Goal: Transaction & Acquisition: Book appointment/travel/reservation

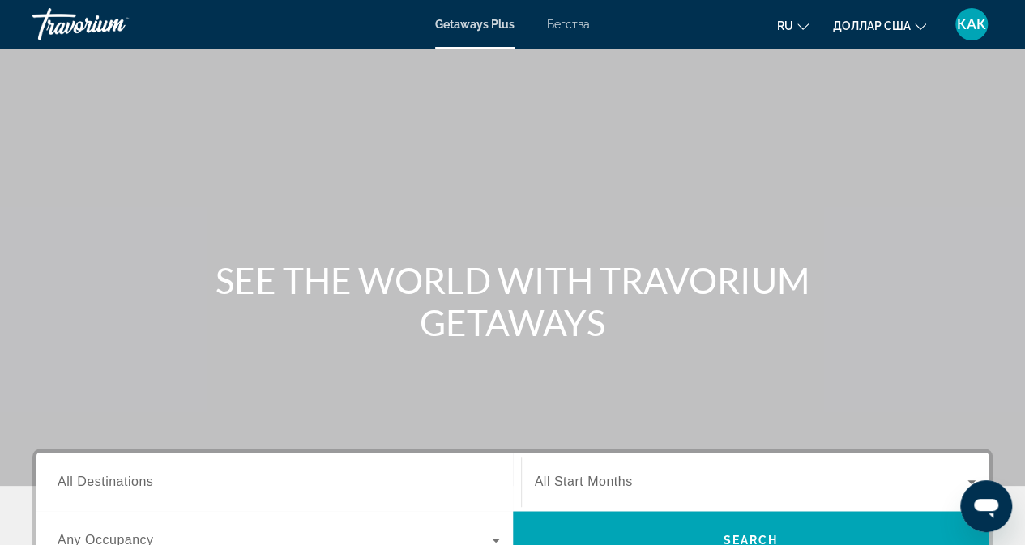
click at [574, 19] on font "Бегства" at bounding box center [568, 24] width 43 height 13
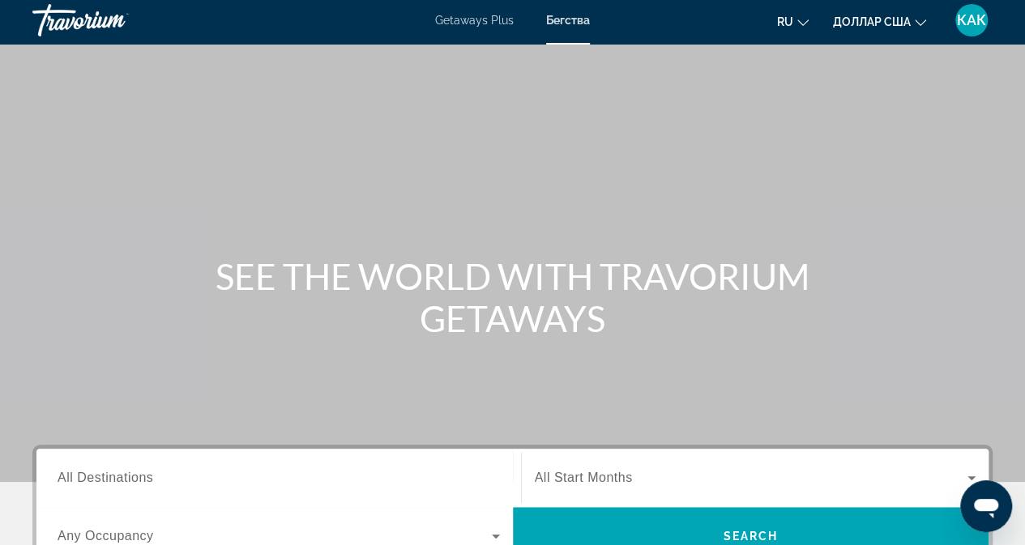
scroll to position [324, 0]
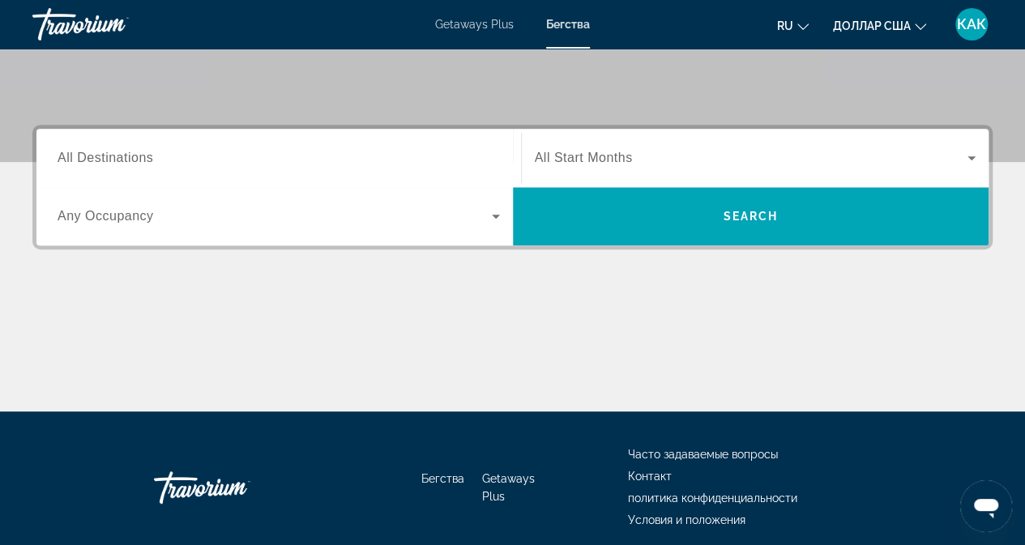
click at [198, 202] on div "Search widget" at bounding box center [279, 216] width 443 height 45
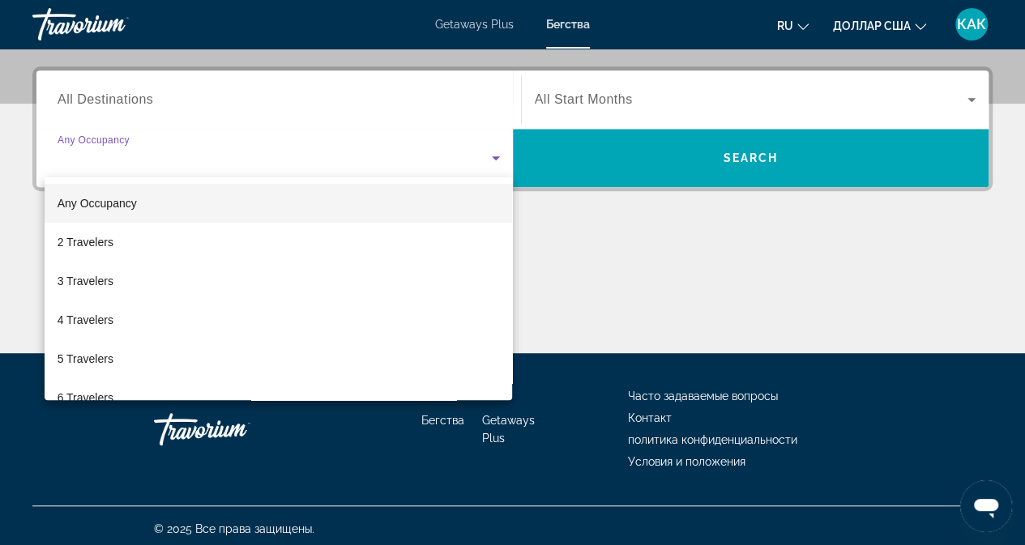
scroll to position [387, 0]
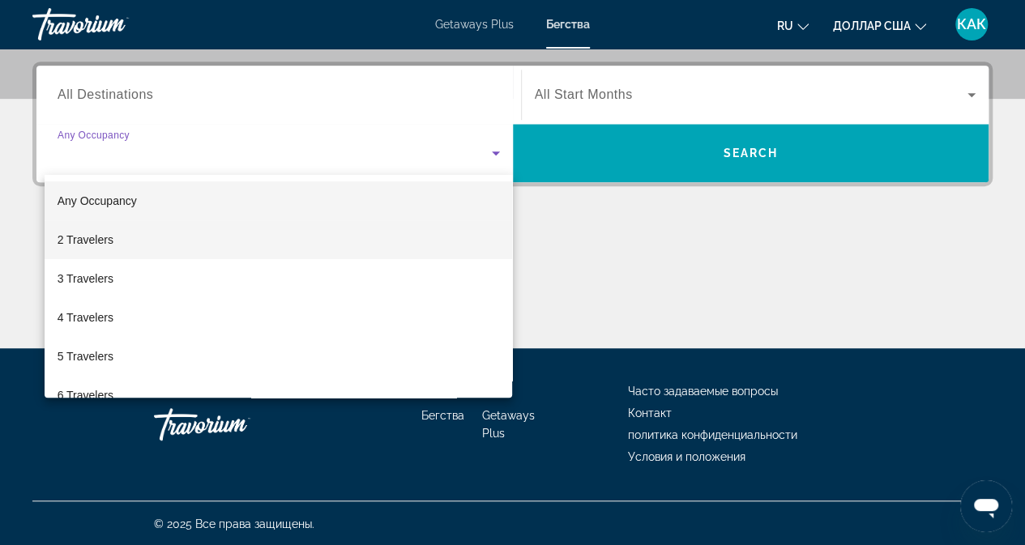
click at [159, 241] on mat-option "2 Travelers" at bounding box center [279, 239] width 468 height 39
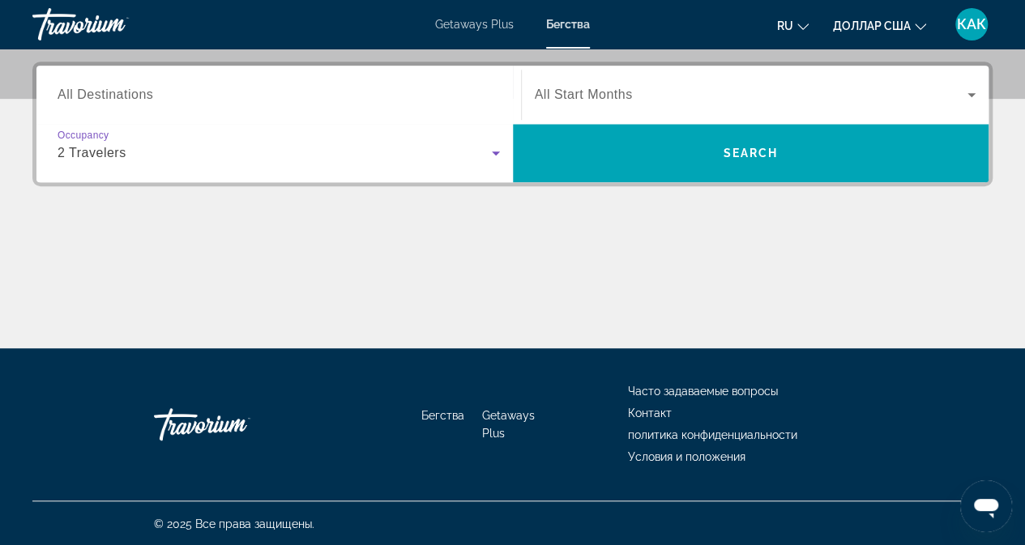
click at [592, 94] on span "All Start Months" at bounding box center [584, 95] width 98 height 14
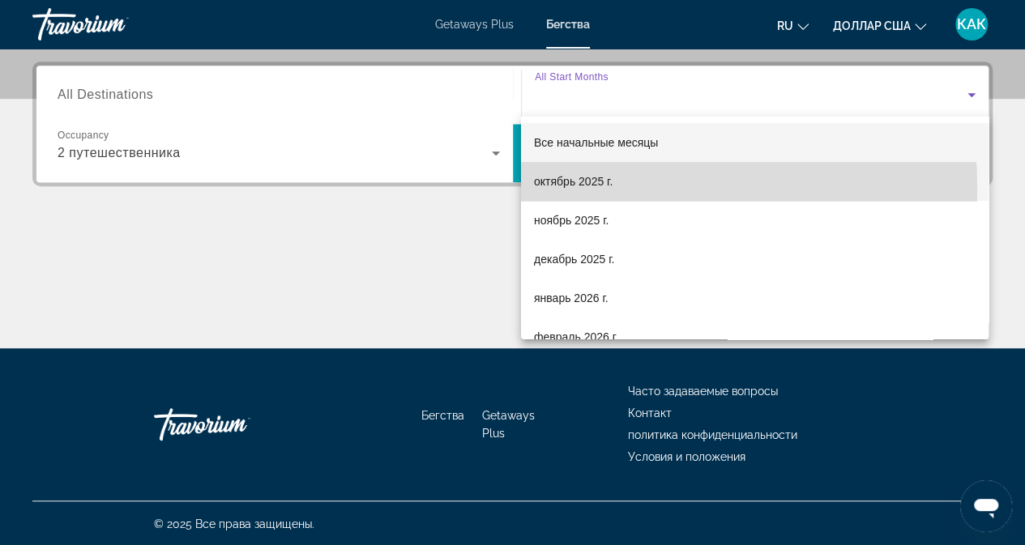
click at [570, 189] on span "октябрь 2025 г." at bounding box center [573, 181] width 79 height 19
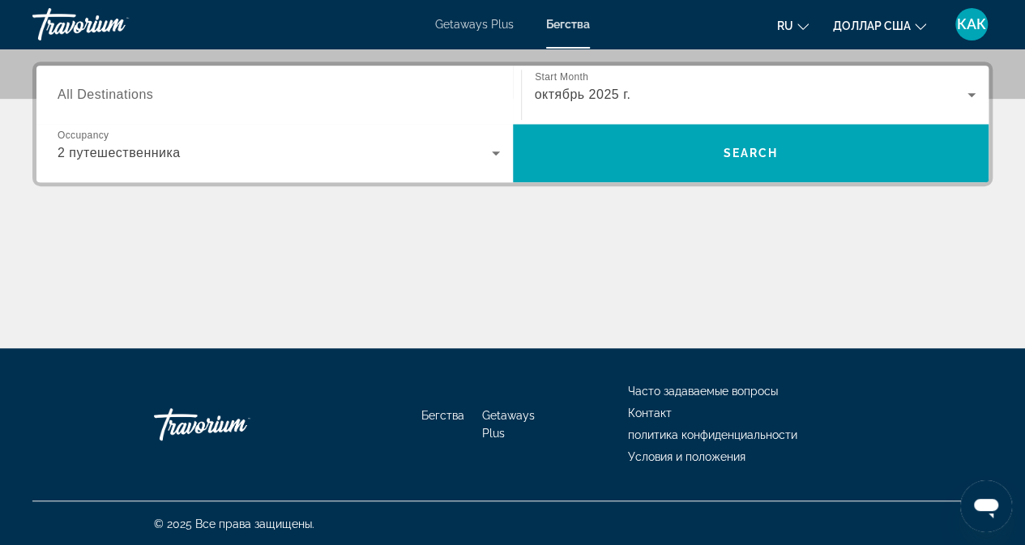
click at [185, 105] on div "Search widget" at bounding box center [279, 95] width 443 height 46
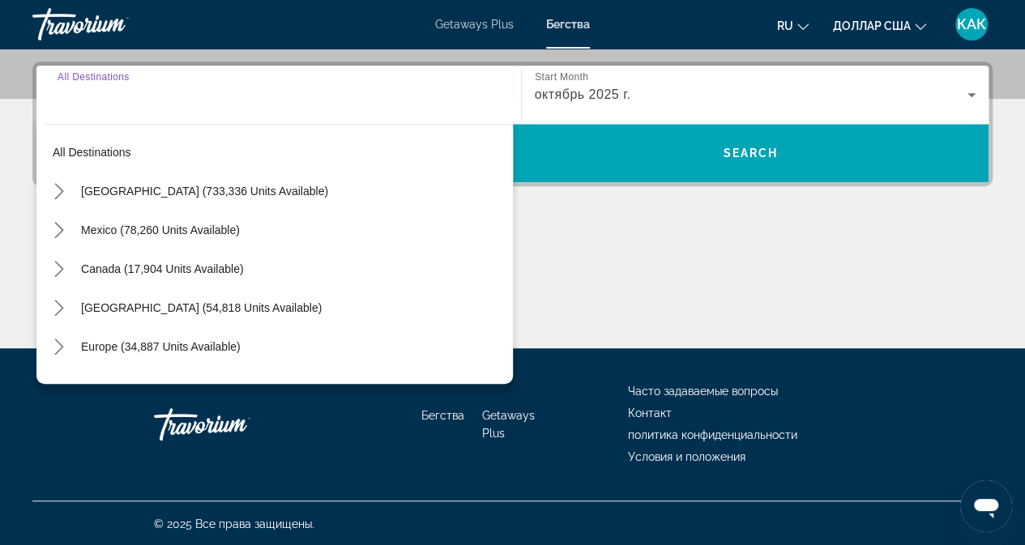
scroll to position [263, 0]
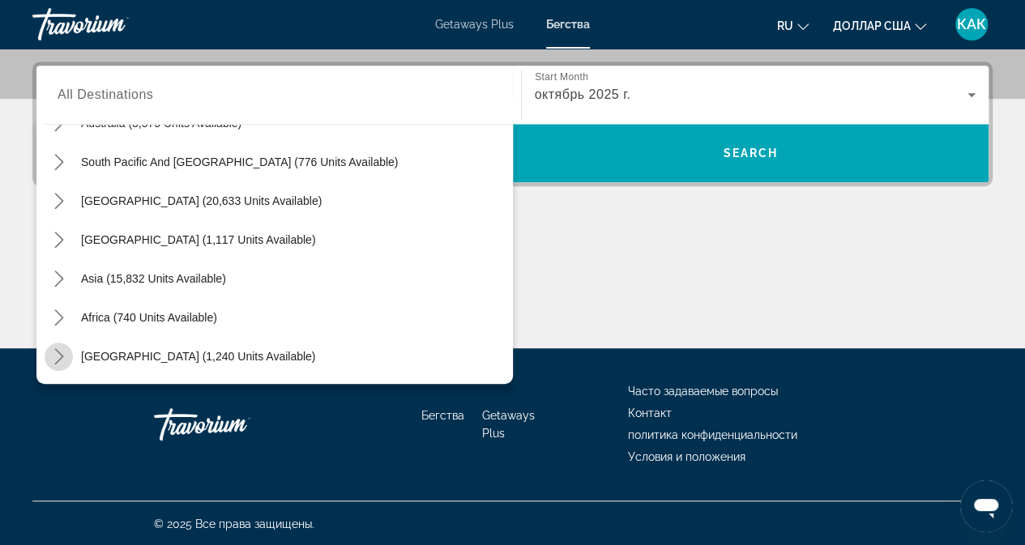
click at [54, 363] on icon "Toggle Middle East (1,240 units available) submenu" at bounding box center [58, 356] width 9 height 16
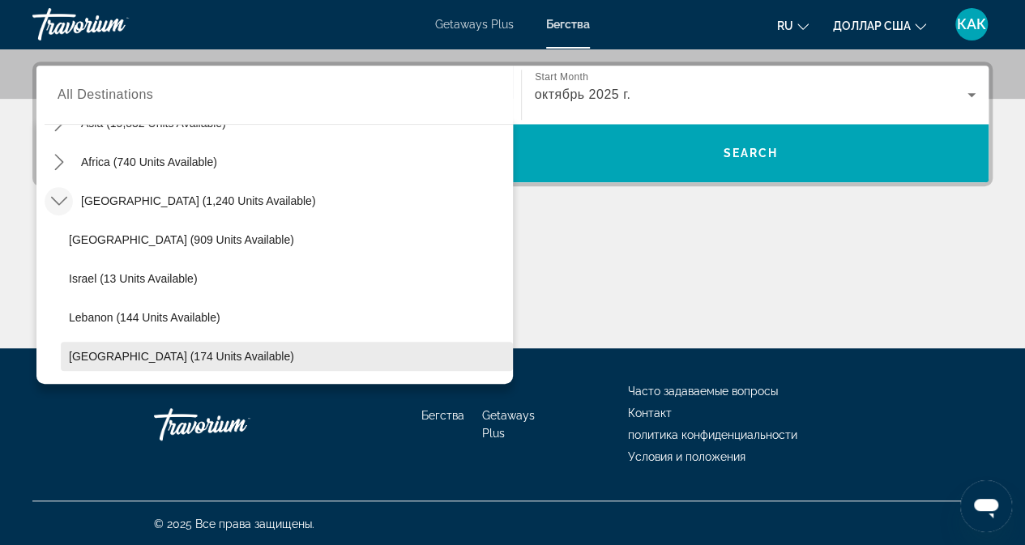
click at [112, 353] on span "[GEOGRAPHIC_DATA] (174 units available)" at bounding box center [181, 356] width 225 height 13
type input "**********"
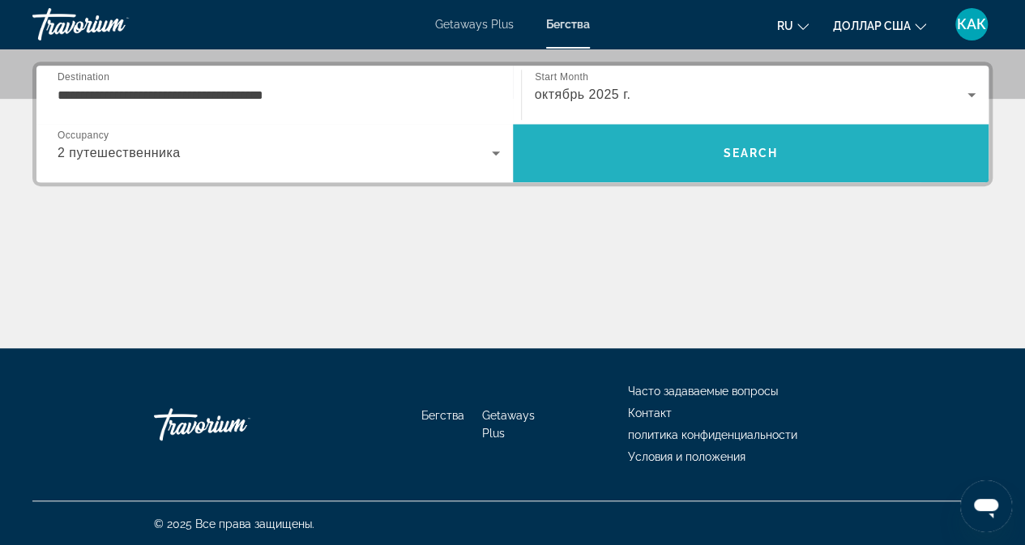
click at [750, 162] on span "Search" at bounding box center [751, 153] width 477 height 39
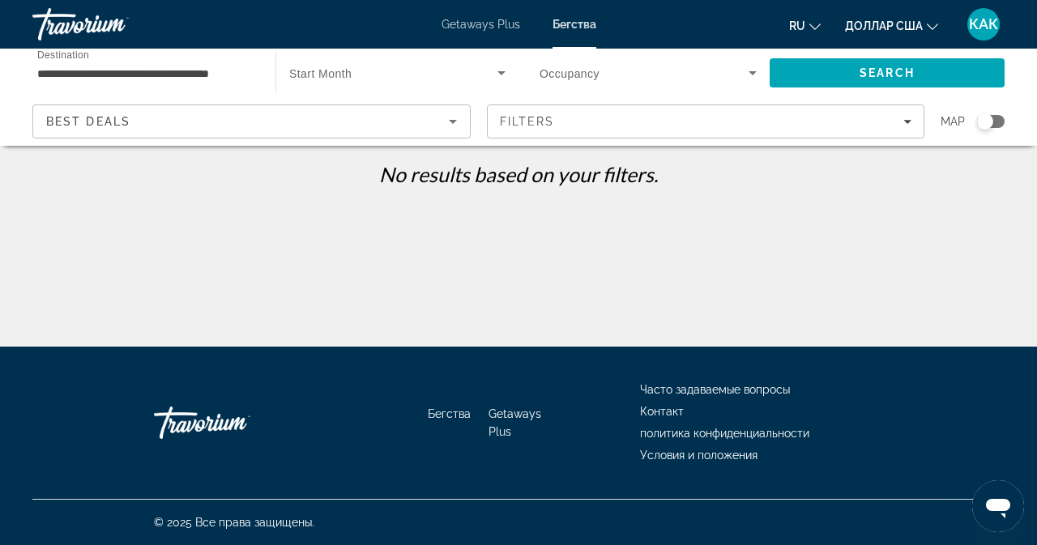
click at [248, 74] on input "**********" at bounding box center [145, 73] width 217 height 19
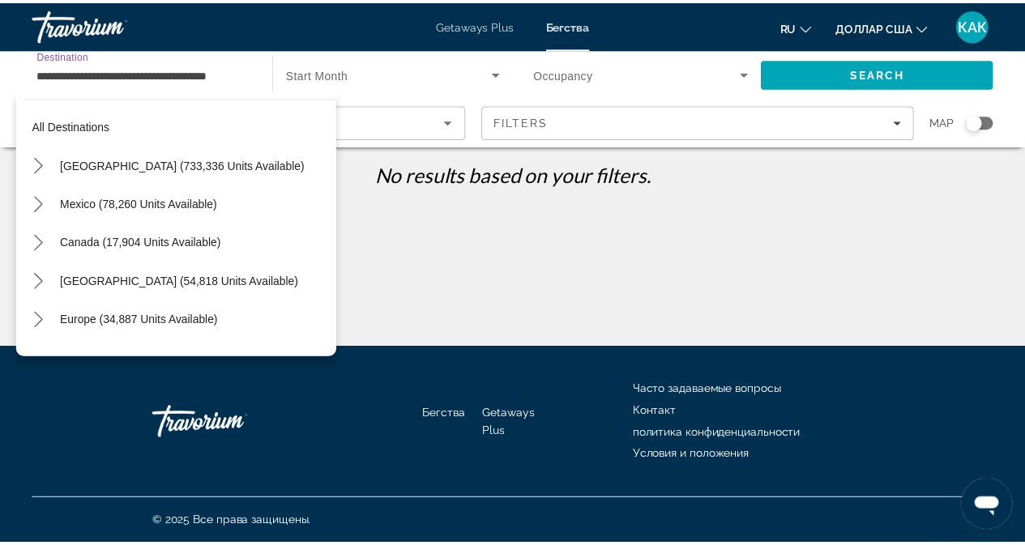
scroll to position [418, 0]
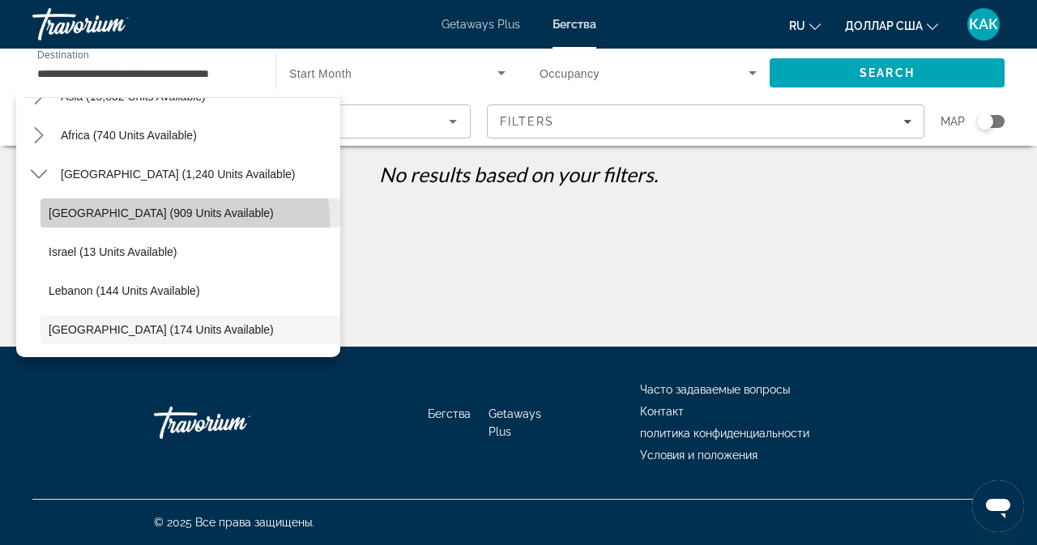
click at [169, 220] on span "Select destination: Egypt (909 units available)" at bounding box center [191, 213] width 300 height 39
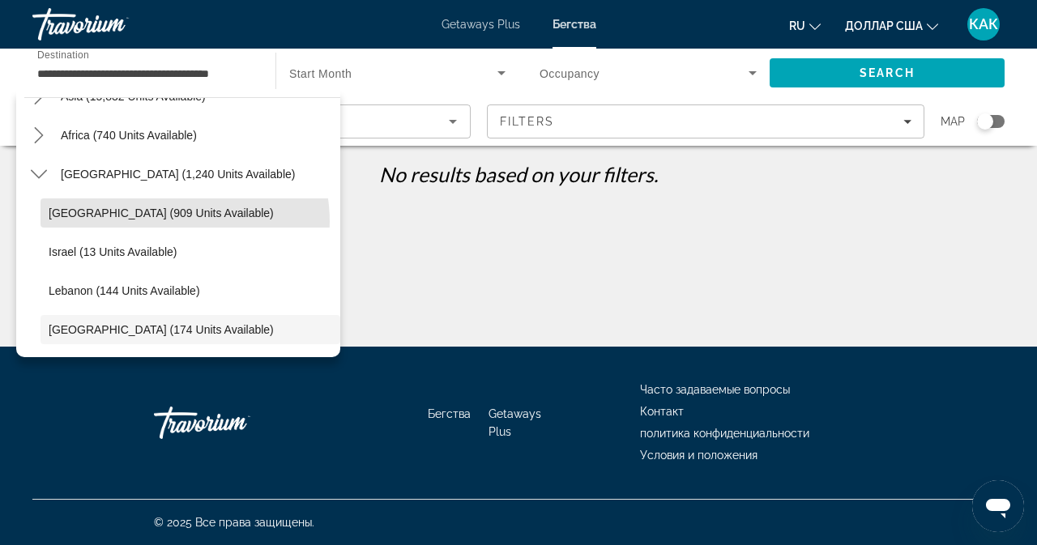
type input "**********"
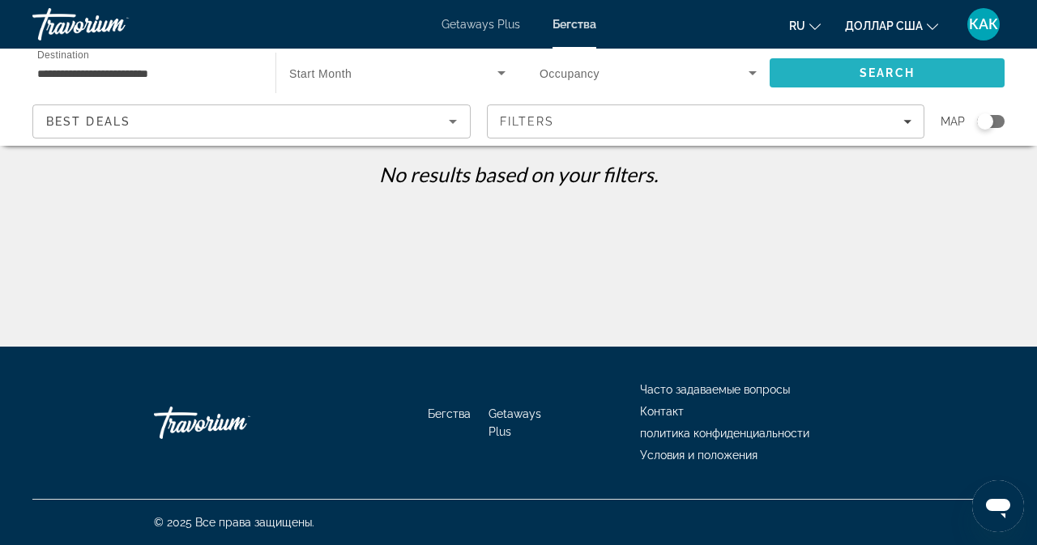
click at [904, 67] on span "Search" at bounding box center [887, 72] width 55 height 13
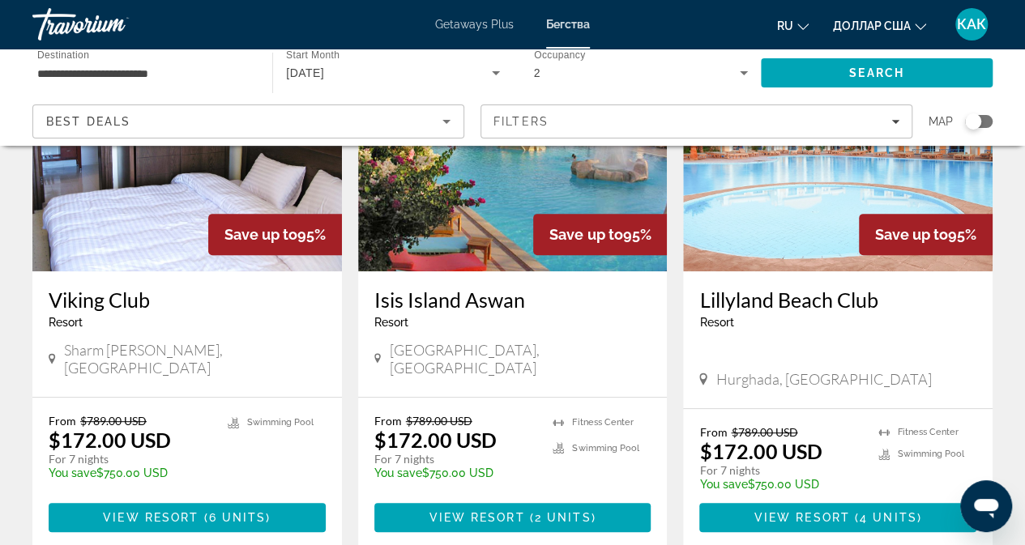
scroll to position [162, 0]
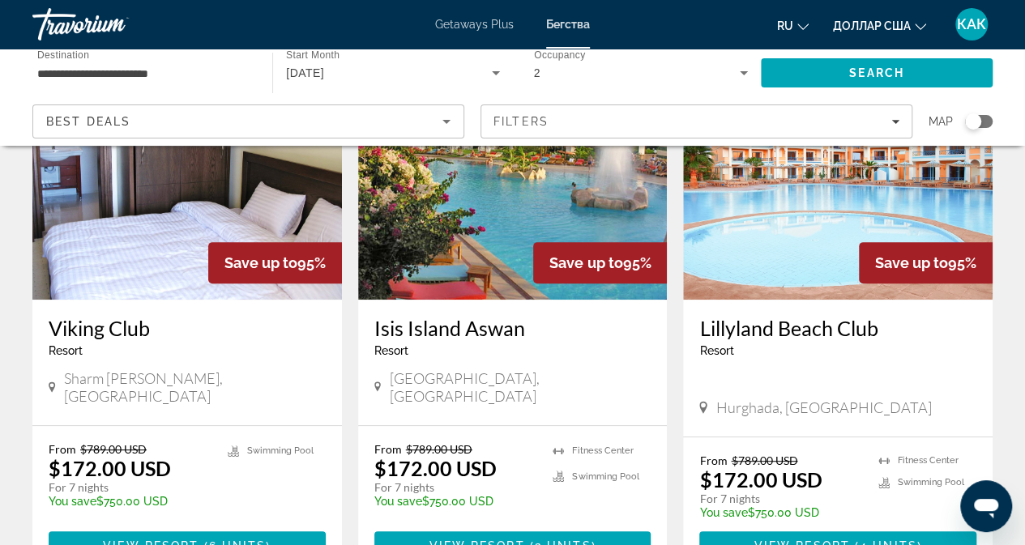
click at [133, 210] on img "Основное содержание" at bounding box center [187, 170] width 310 height 259
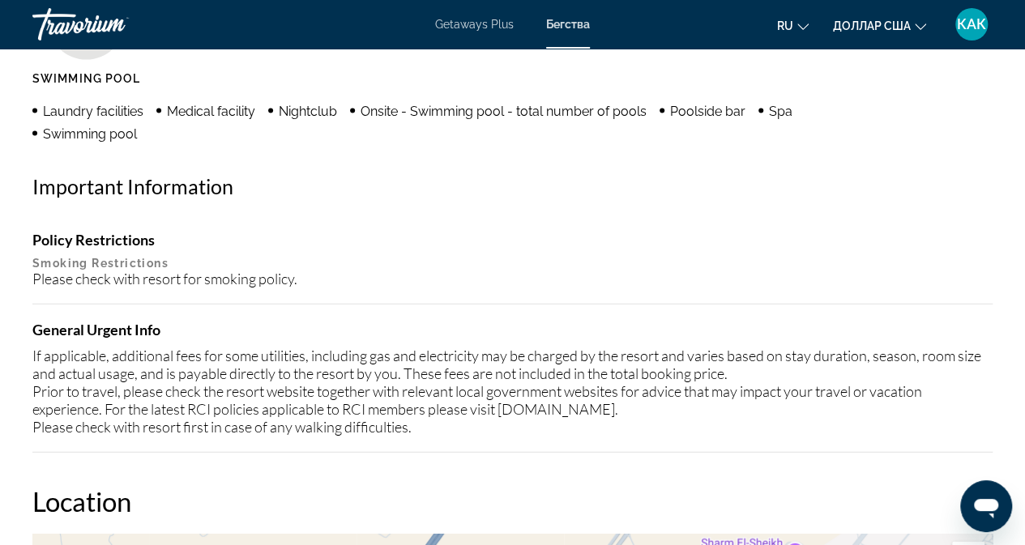
scroll to position [1726, 0]
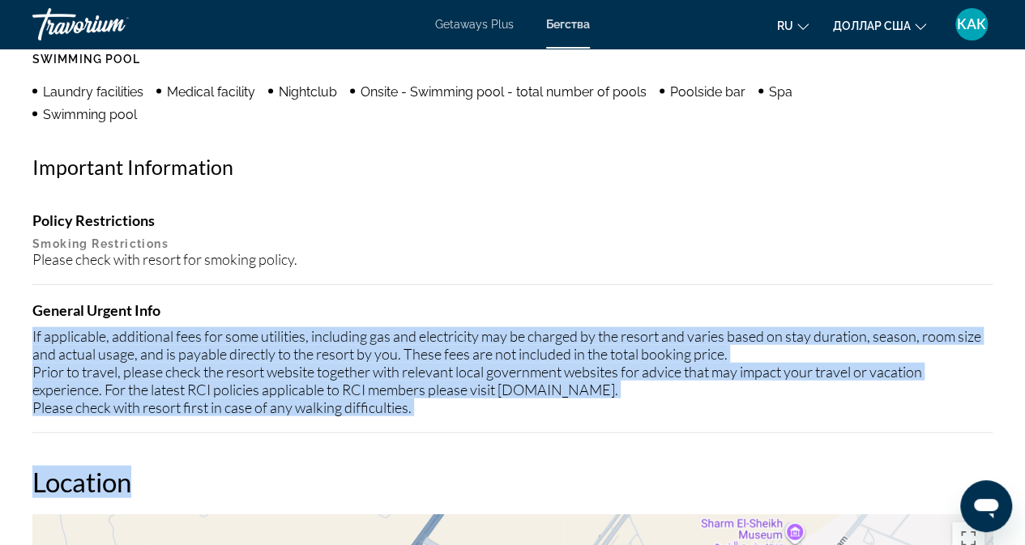
drag, startPoint x: 28, startPoint y: 314, endPoint x: 740, endPoint y: 420, distance: 719.5
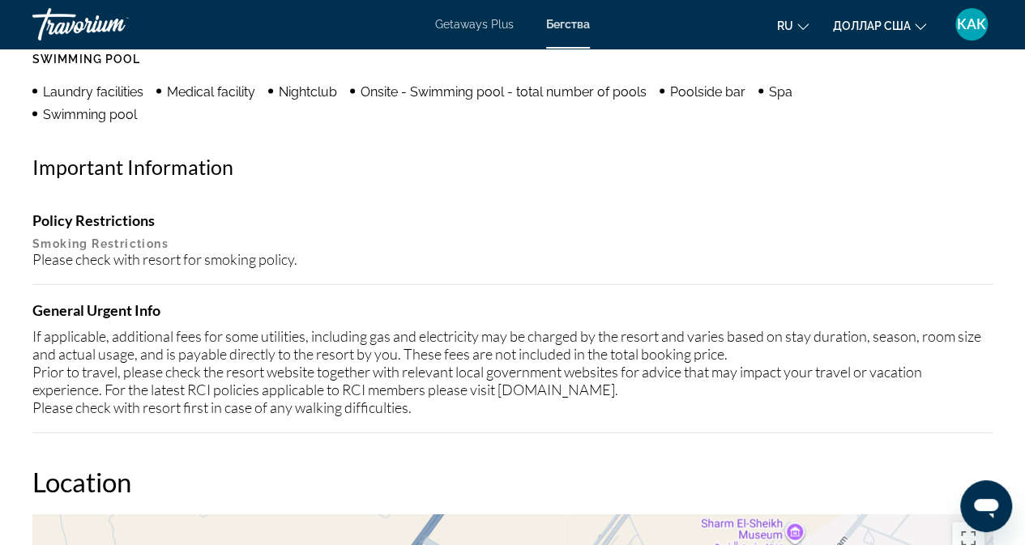
click at [592, 250] on div "Please check with resort for smoking policy." at bounding box center [512, 259] width 960 height 18
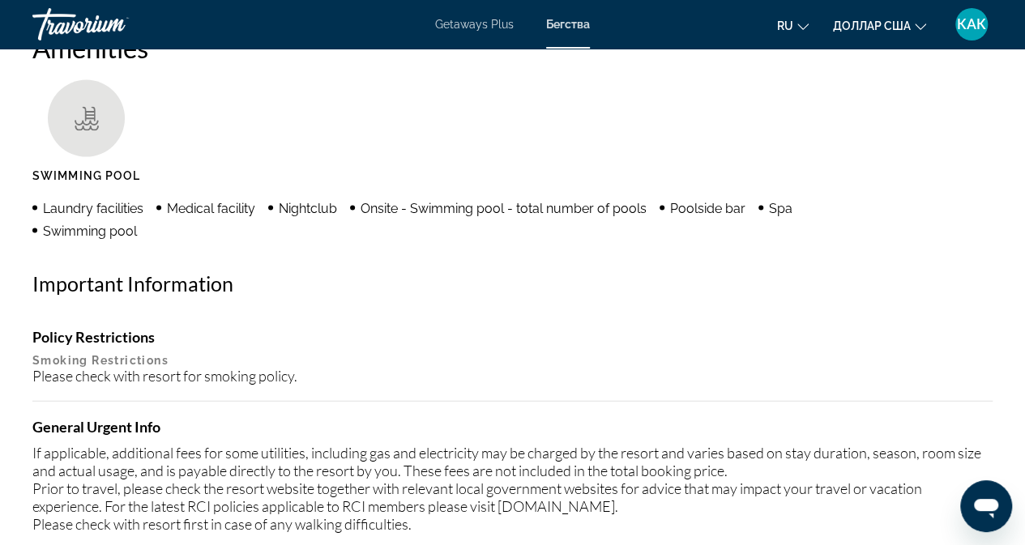
scroll to position [1483, 0]
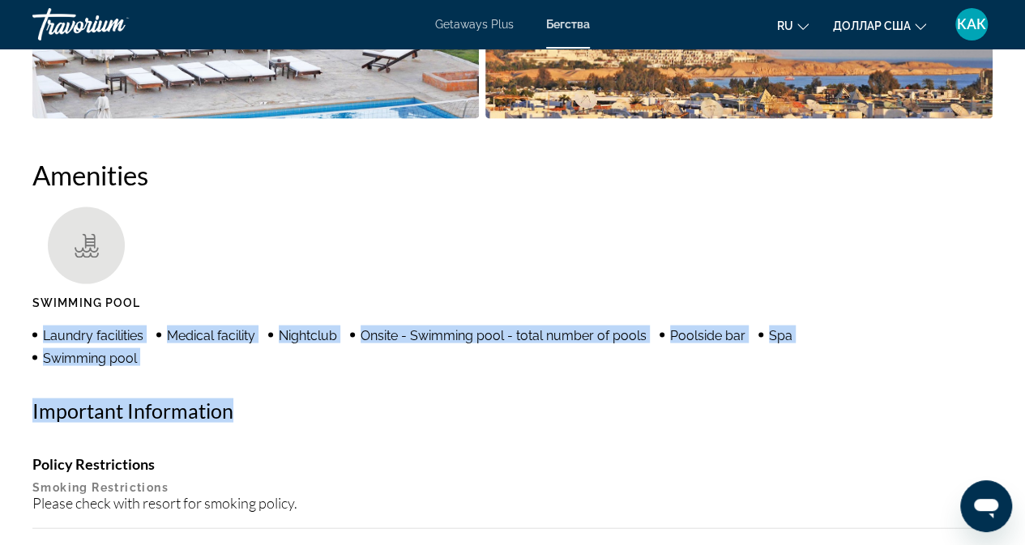
drag, startPoint x: 26, startPoint y: 319, endPoint x: 684, endPoint y: 362, distance: 659.5
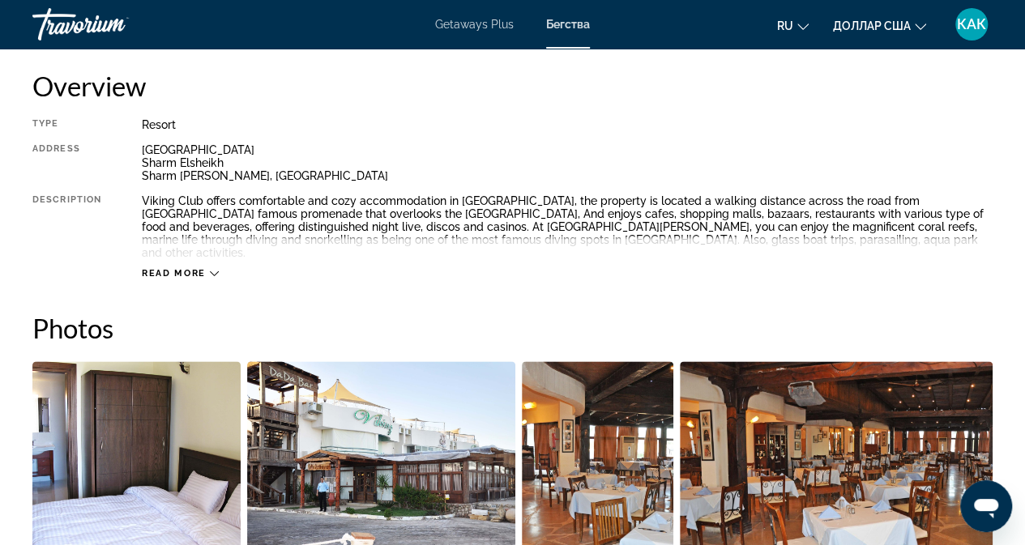
scroll to position [673, 0]
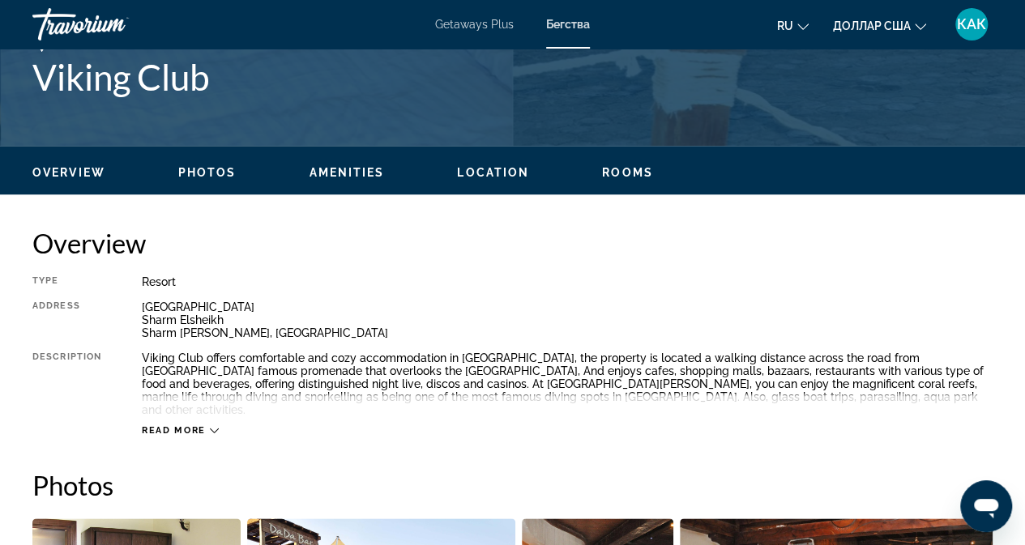
click at [210, 426] on icon "Основное содержание" at bounding box center [214, 430] width 9 height 9
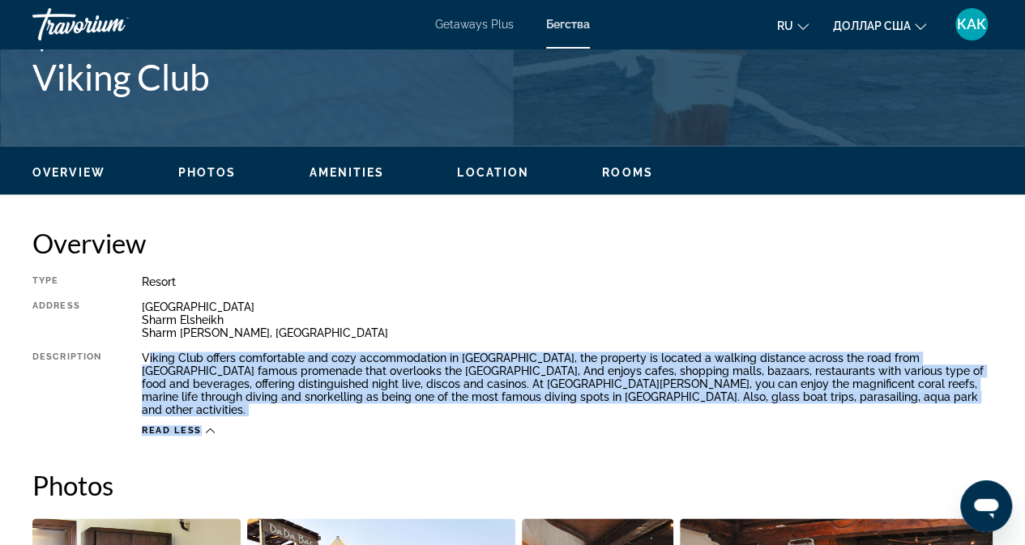
drag, startPoint x: 147, startPoint y: 359, endPoint x: 571, endPoint y: 413, distance: 428.0
click at [571, 413] on div "Type Resort All-Inclusive No All-Inclusive Address [GEOGRAPHIC_DATA][PERSON_NAM…" at bounding box center [512, 356] width 960 height 161
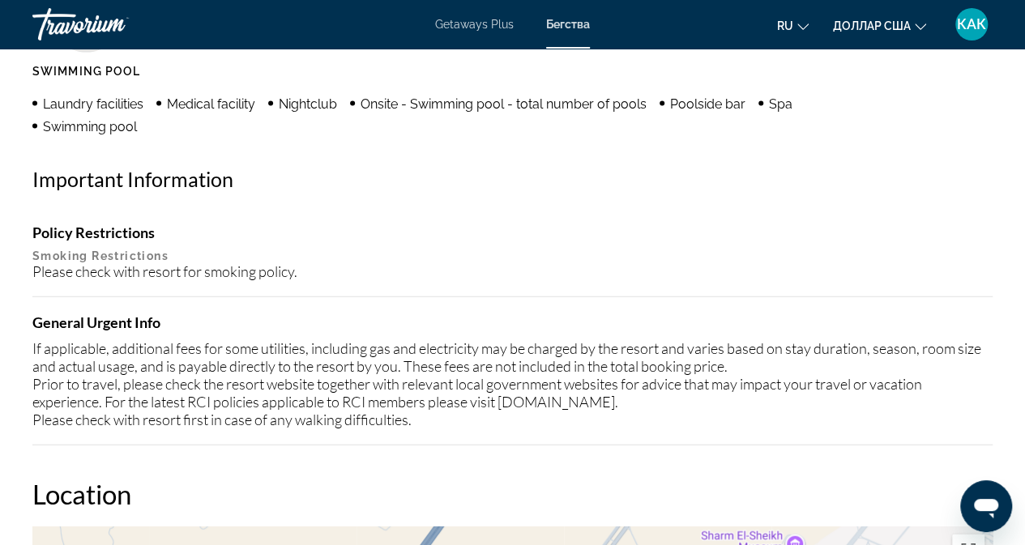
scroll to position [1726, 0]
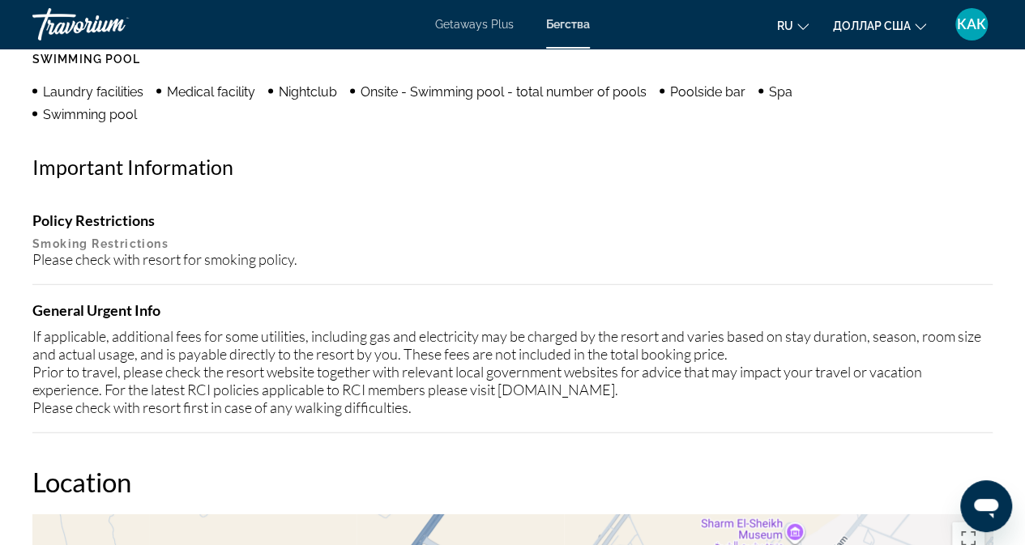
click at [503, 220] on div "Policy Restrictions Smoking Restrictions Please check with resort for smoking p…" at bounding box center [512, 240] width 960 height 57
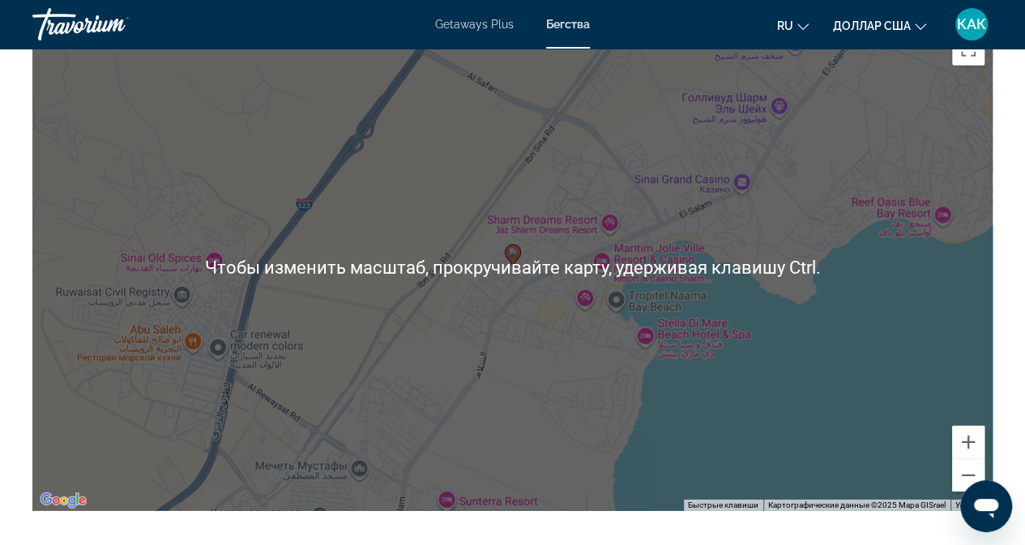
scroll to position [2213, 0]
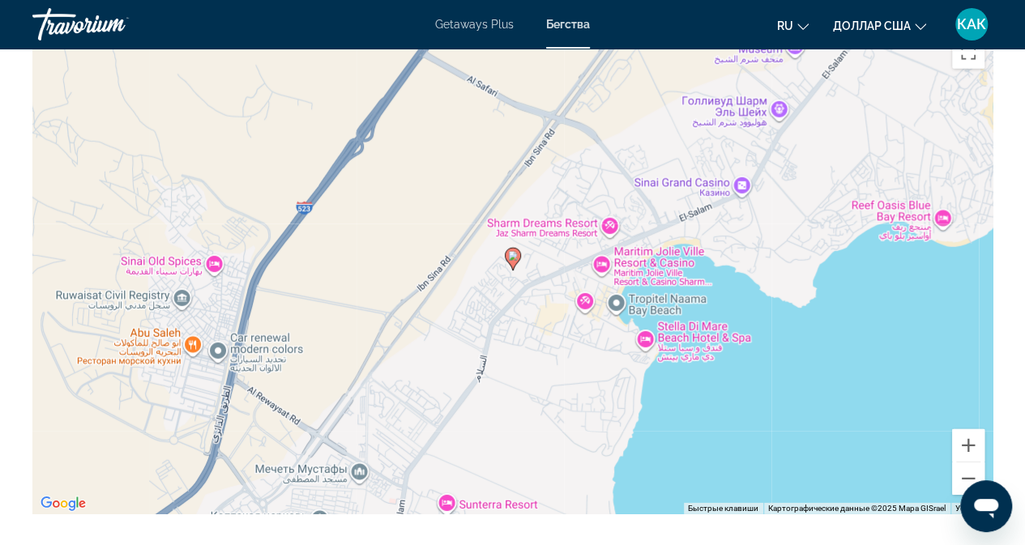
click at [853, 369] on div "Чтобы активировать перетаскивание с помощью клавиатуры, нажмите Alt + Ввод. Пос…" at bounding box center [512, 271] width 960 height 486
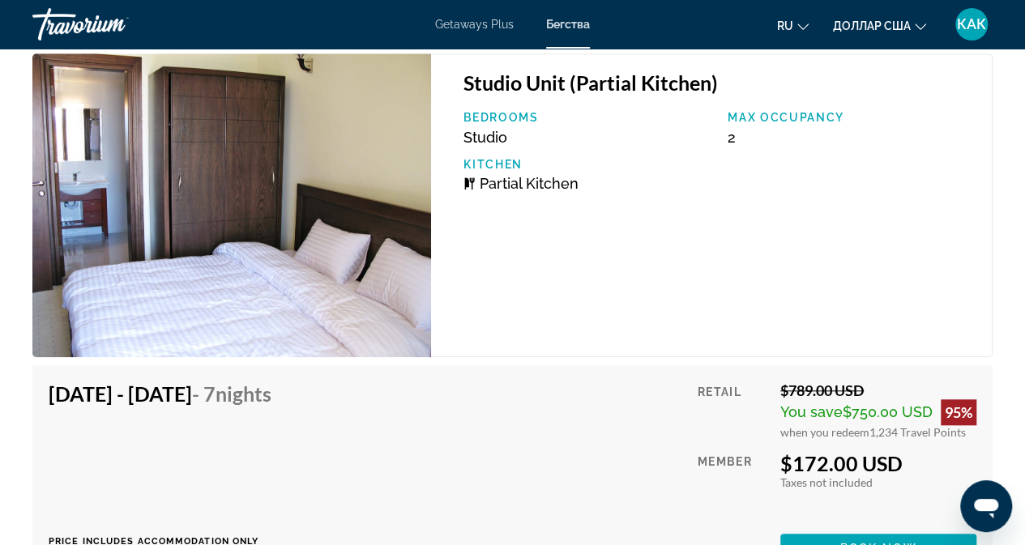
scroll to position [3833, 0]
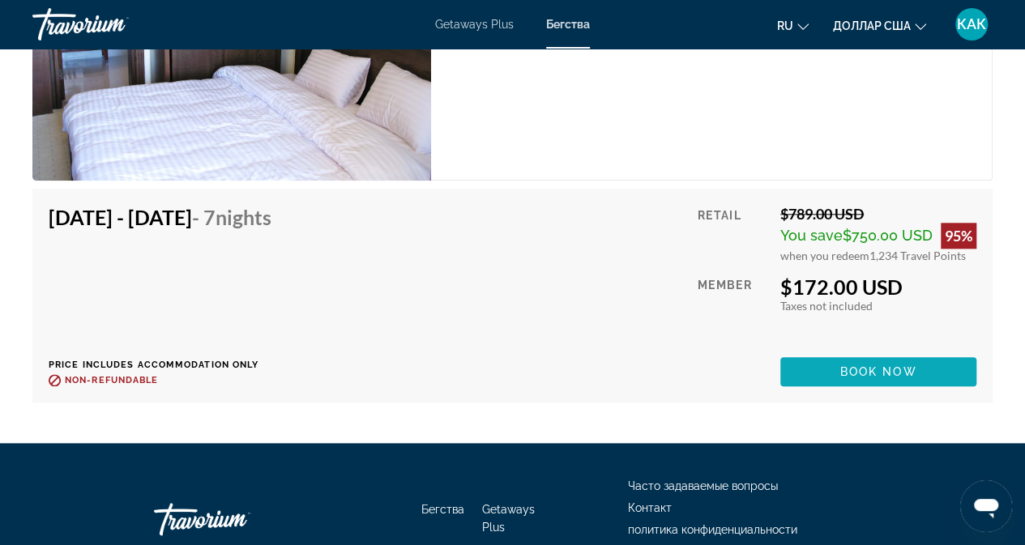
click at [866, 366] on span "Book now" at bounding box center [878, 372] width 77 height 13
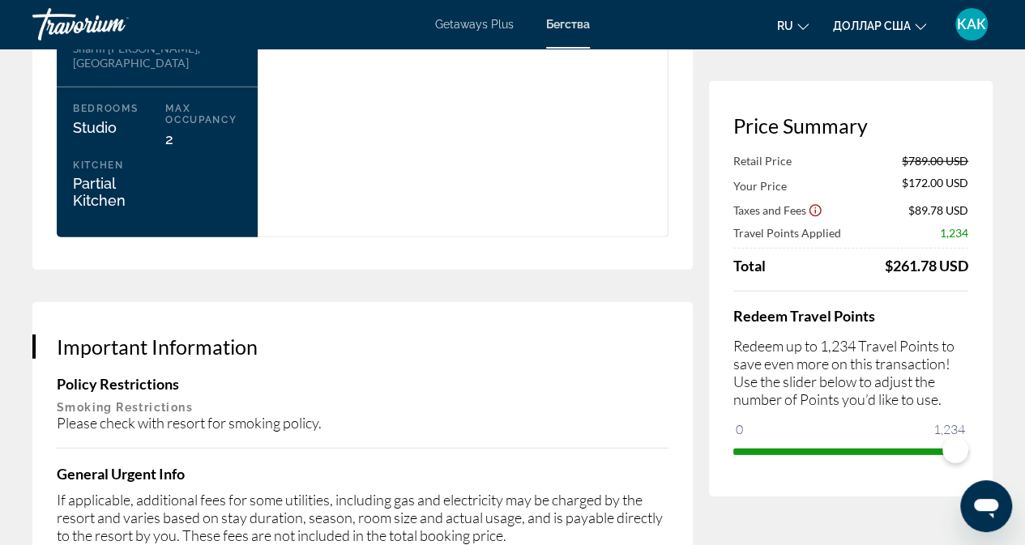
scroll to position [2350, 0]
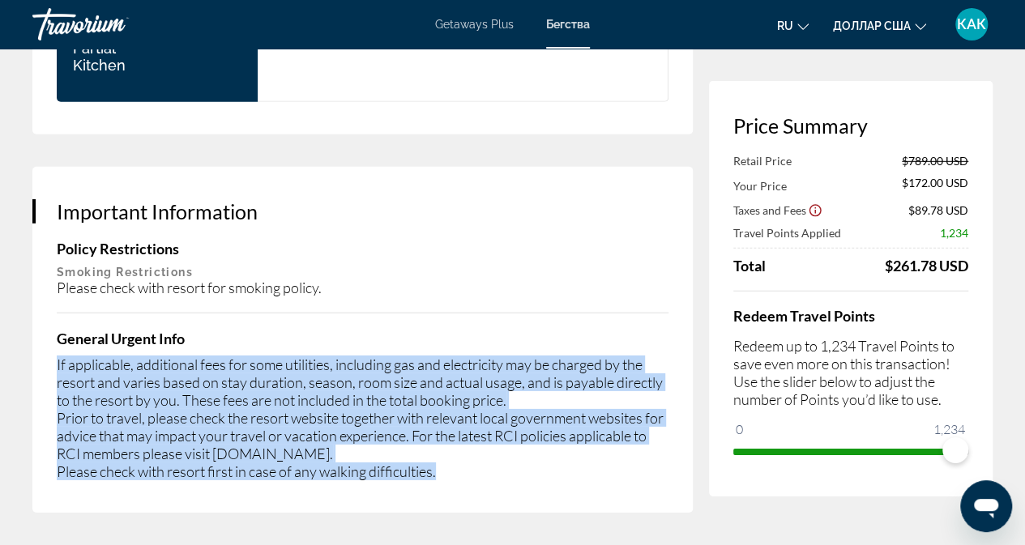
drag, startPoint x: 49, startPoint y: 355, endPoint x: 570, endPoint y: 485, distance: 537.0
click at [570, 485] on div "Important Information Policy Restrictions Smoking Restrictions Please check wit…" at bounding box center [362, 340] width 661 height 346
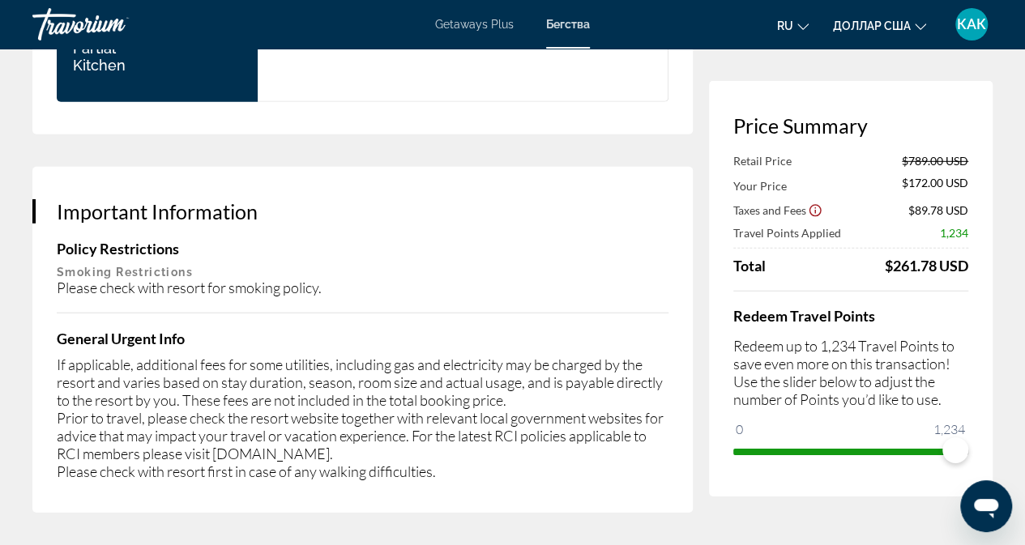
click at [454, 279] on div "Please check with resort for smoking policy." at bounding box center [363, 288] width 612 height 18
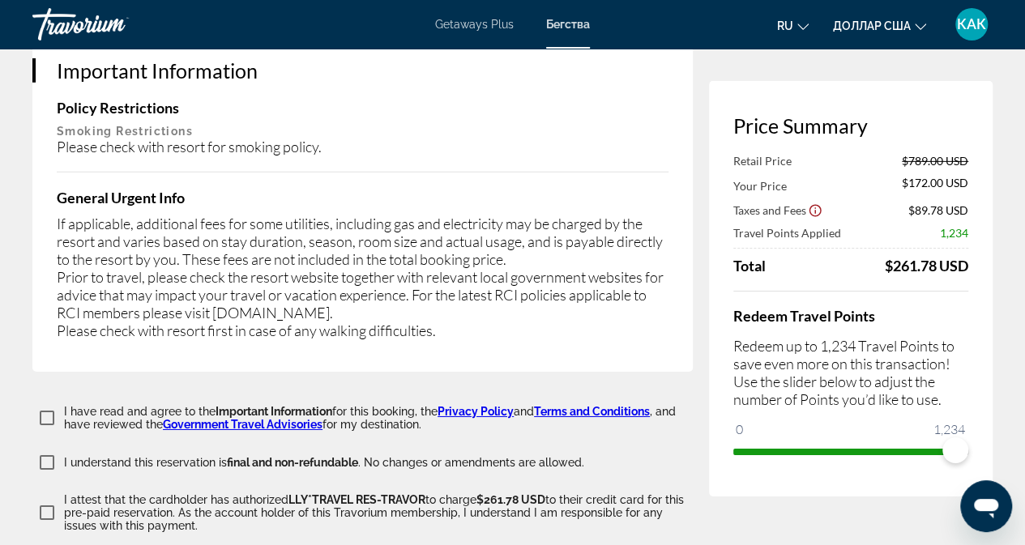
scroll to position [2773, 0]
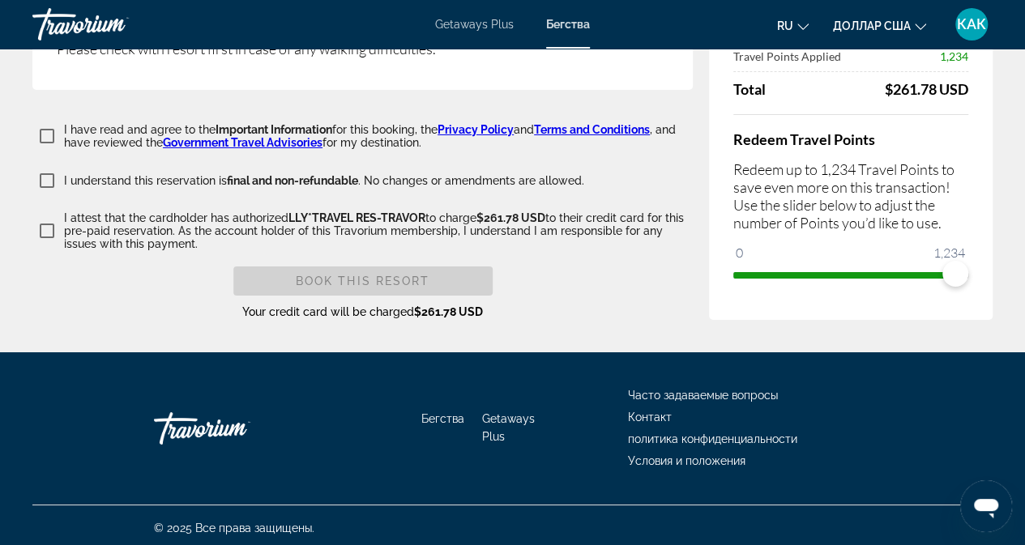
drag, startPoint x: 76, startPoint y: 109, endPoint x: 668, endPoint y: 234, distance: 604.7
click at [622, 297] on div "Book this Resort Your credit card will be charged $261.78 USD" at bounding box center [362, 293] width 661 height 53
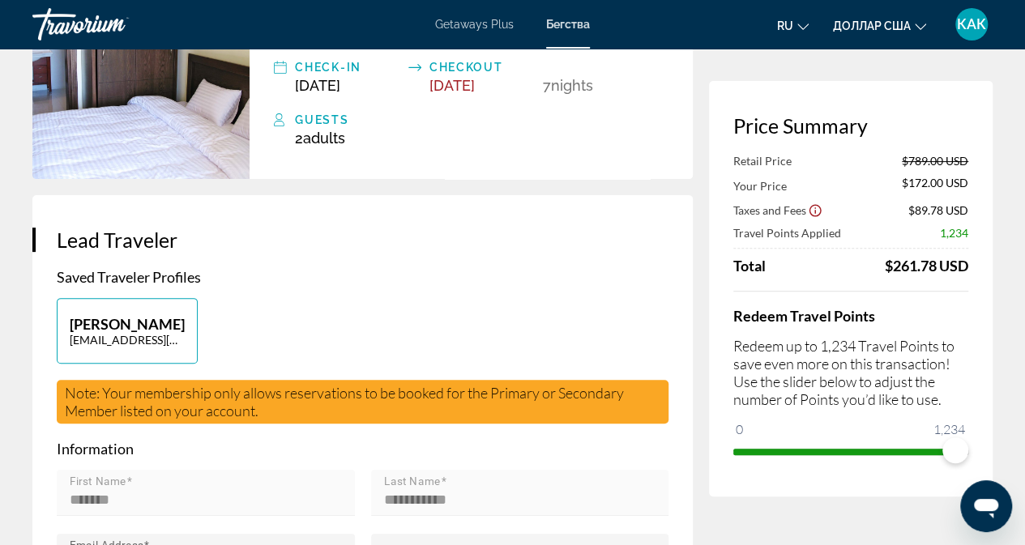
scroll to position [0, 0]
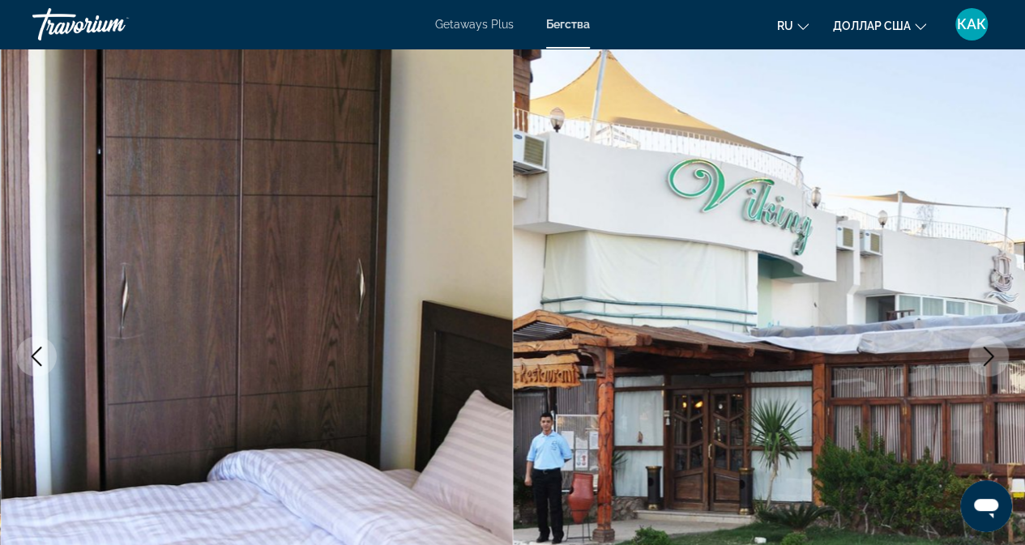
scroll to position [162, 0]
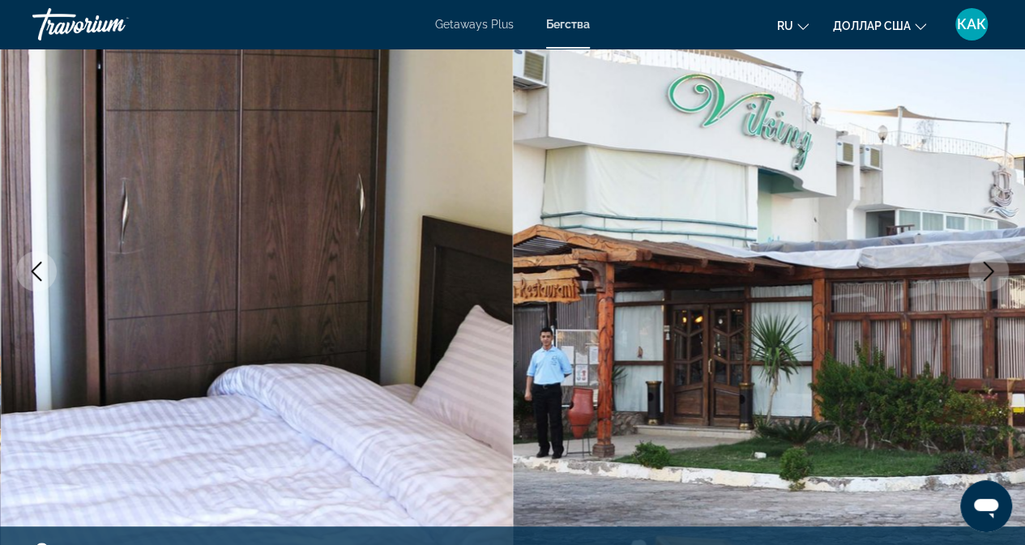
click at [990, 275] on icon "Next image" at bounding box center [988, 271] width 19 height 19
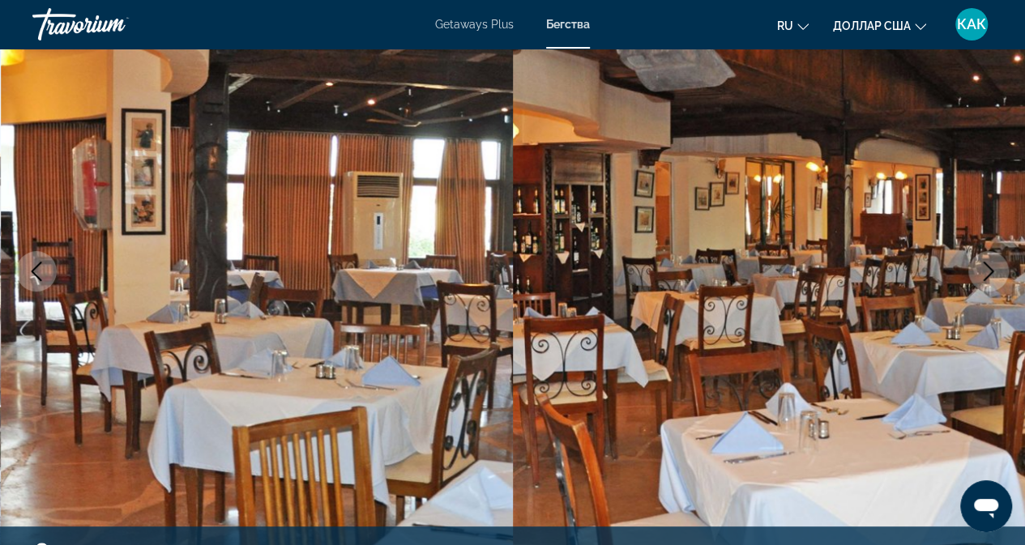
click at [990, 275] on icon "Next image" at bounding box center [988, 271] width 19 height 19
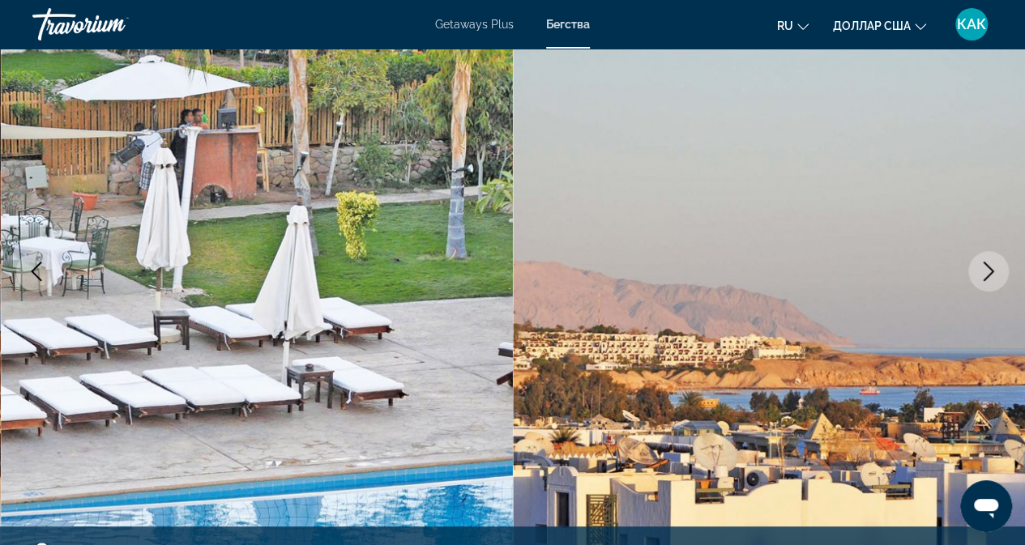
click at [990, 275] on icon "Next image" at bounding box center [988, 271] width 19 height 19
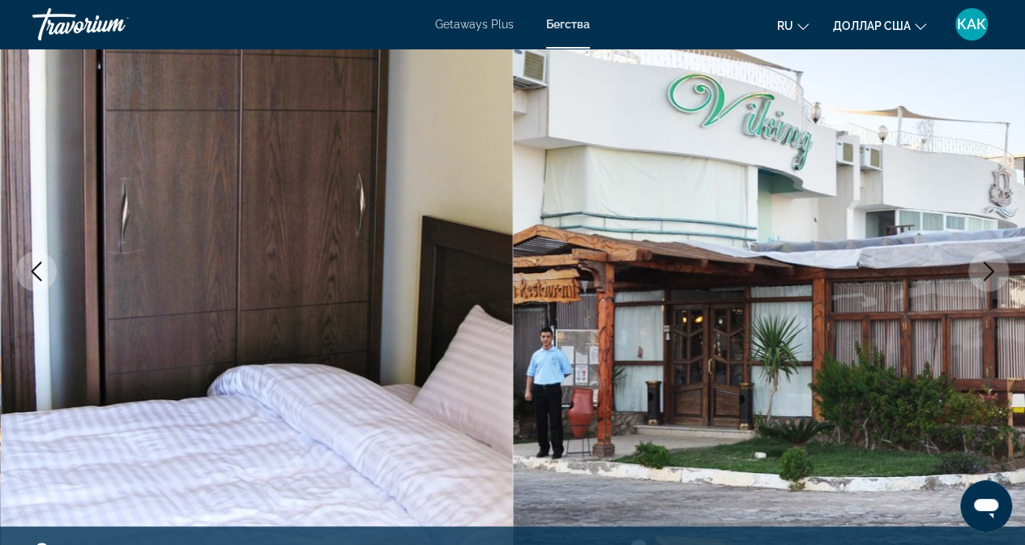
click at [990, 275] on icon "Next image" at bounding box center [988, 271] width 19 height 19
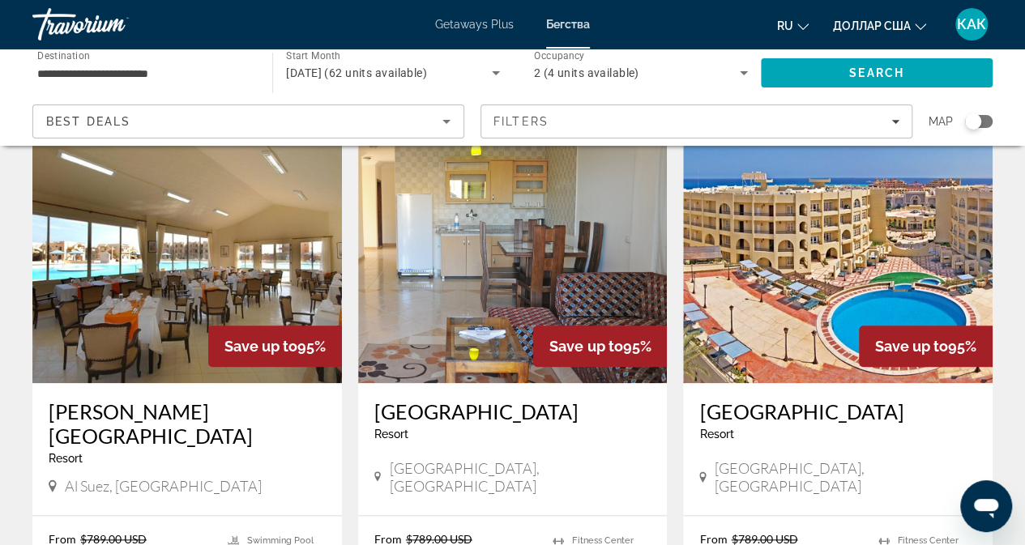
scroll to position [648, 0]
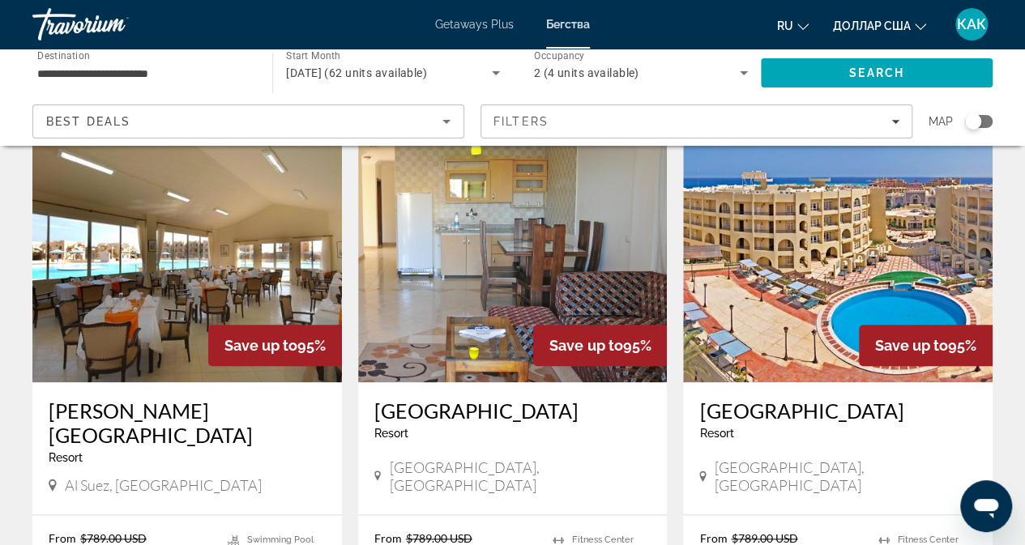
click at [782, 280] on img "Основное содержание" at bounding box center [838, 252] width 310 height 259
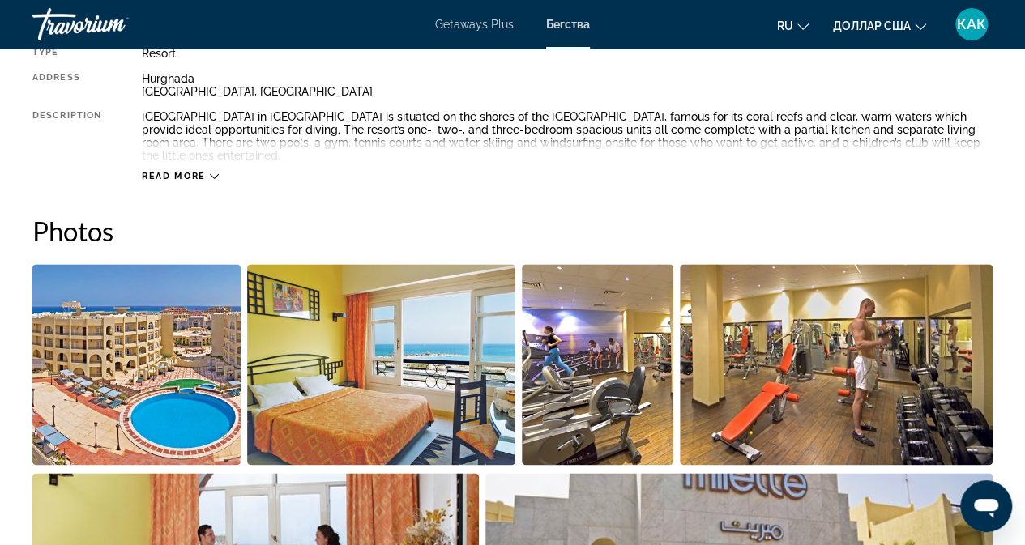
scroll to position [1054, 0]
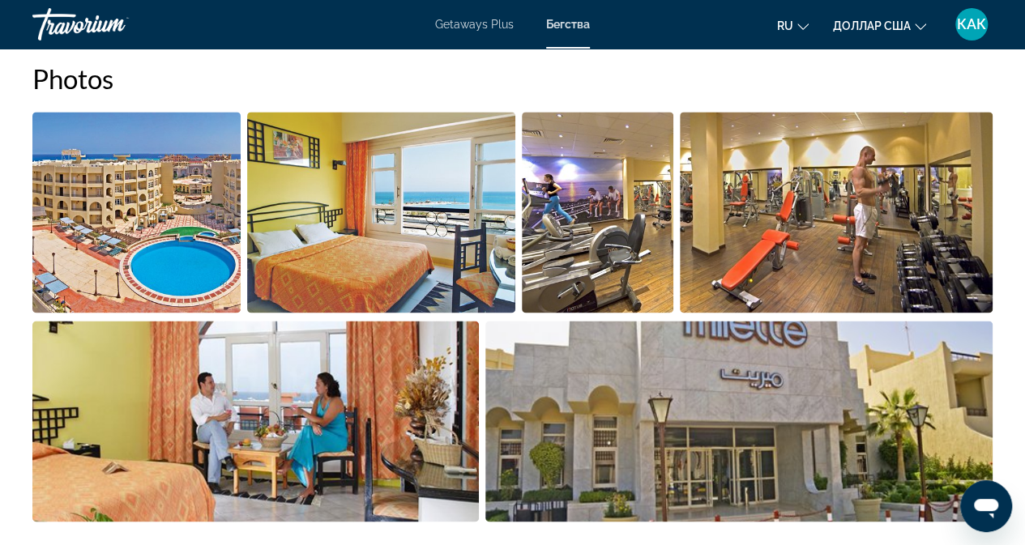
click at [79, 195] on img "Open full-screen image slider" at bounding box center [136, 212] width 208 height 201
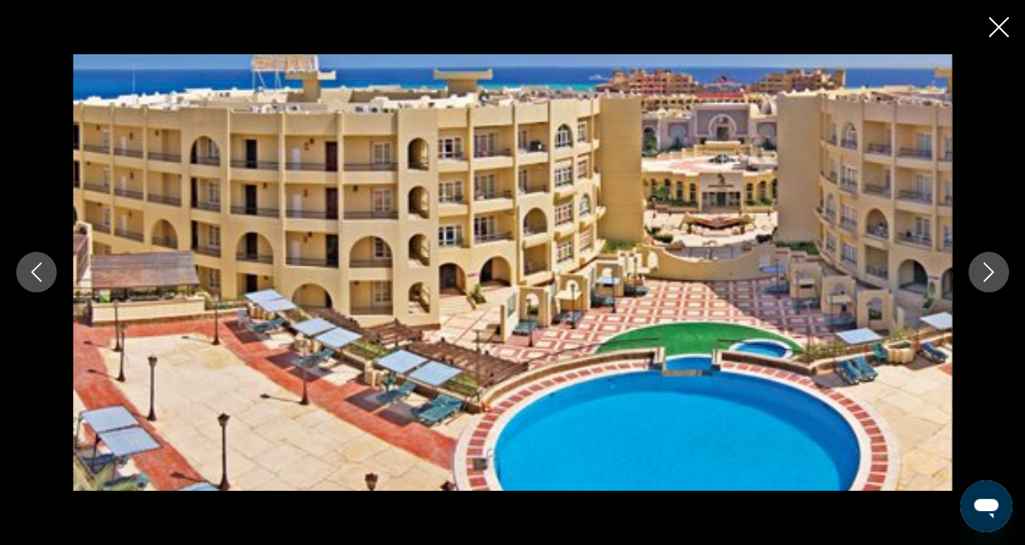
click at [990, 276] on icon "Next image" at bounding box center [988, 272] width 19 height 19
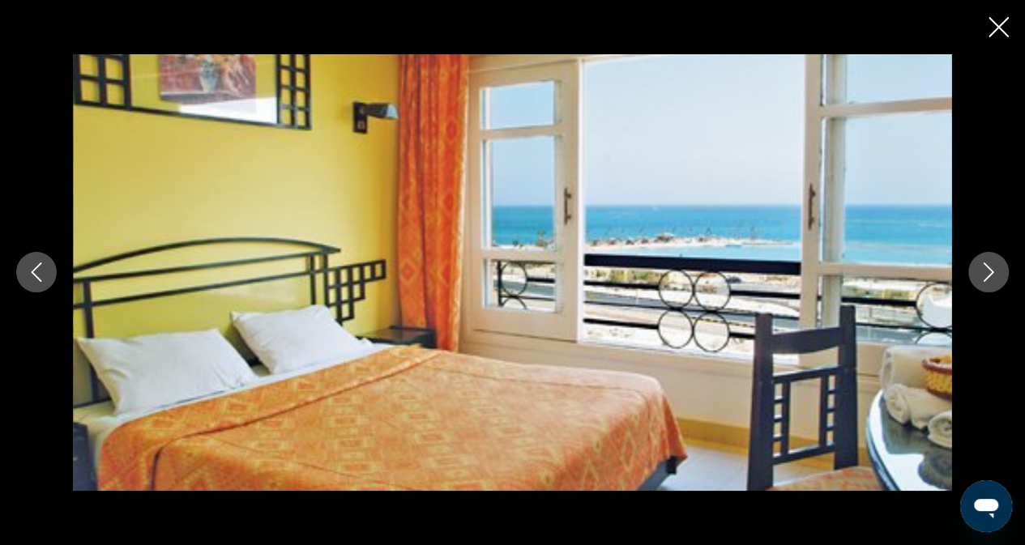
click at [991, 276] on icon "Next image" at bounding box center [988, 272] width 19 height 19
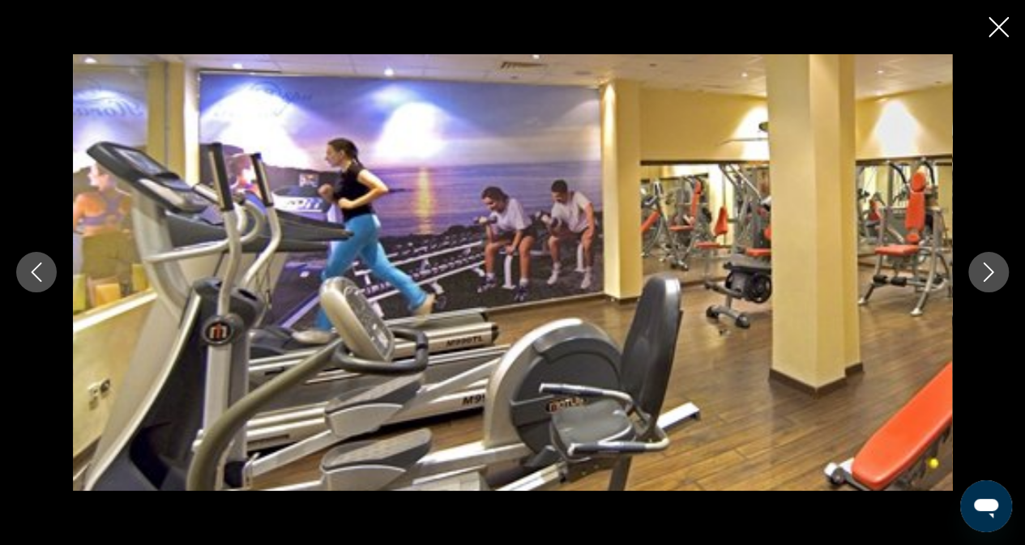
click at [1005, 6] on div "prev next" at bounding box center [512, 272] width 1025 height 545
click at [998, 43] on div "prev next" at bounding box center [512, 272] width 1025 height 545
click at [989, 28] on icon "Close slideshow" at bounding box center [999, 27] width 20 height 20
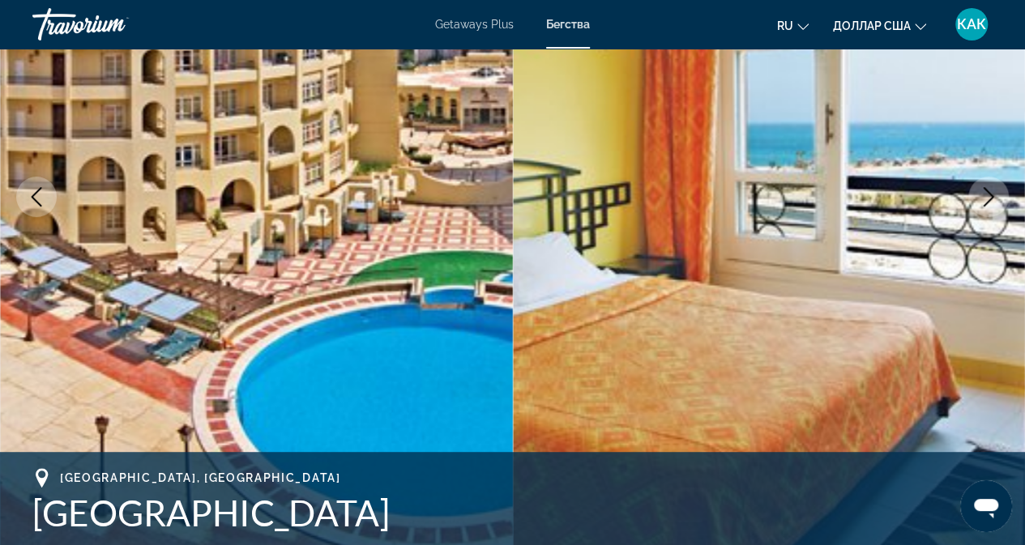
scroll to position [0, 0]
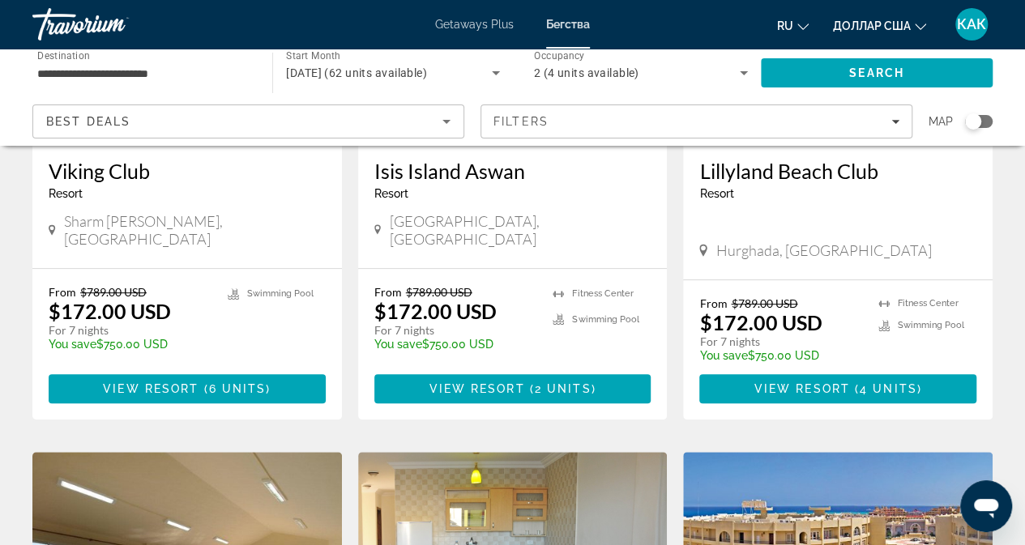
scroll to position [308, 0]
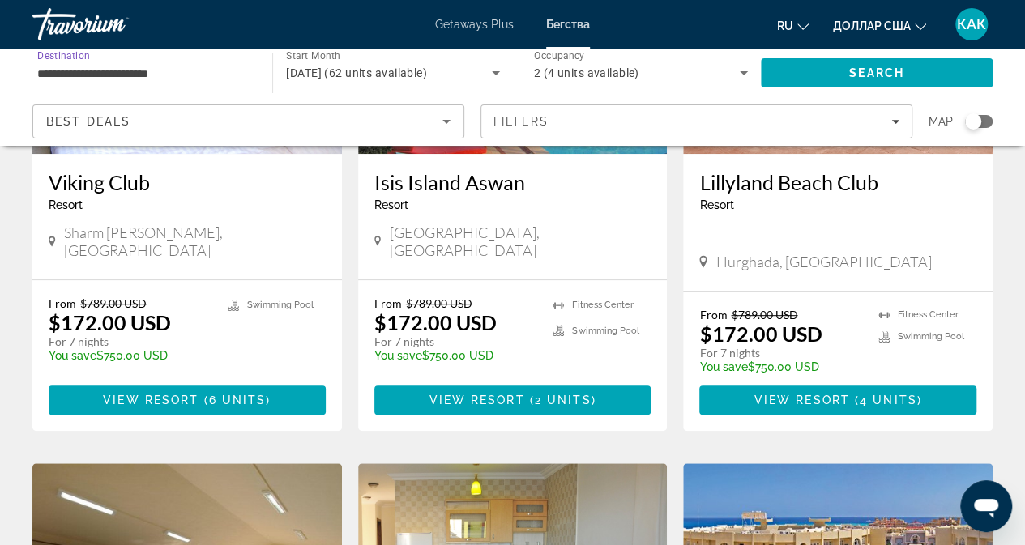
click at [209, 79] on input "**********" at bounding box center [144, 73] width 214 height 19
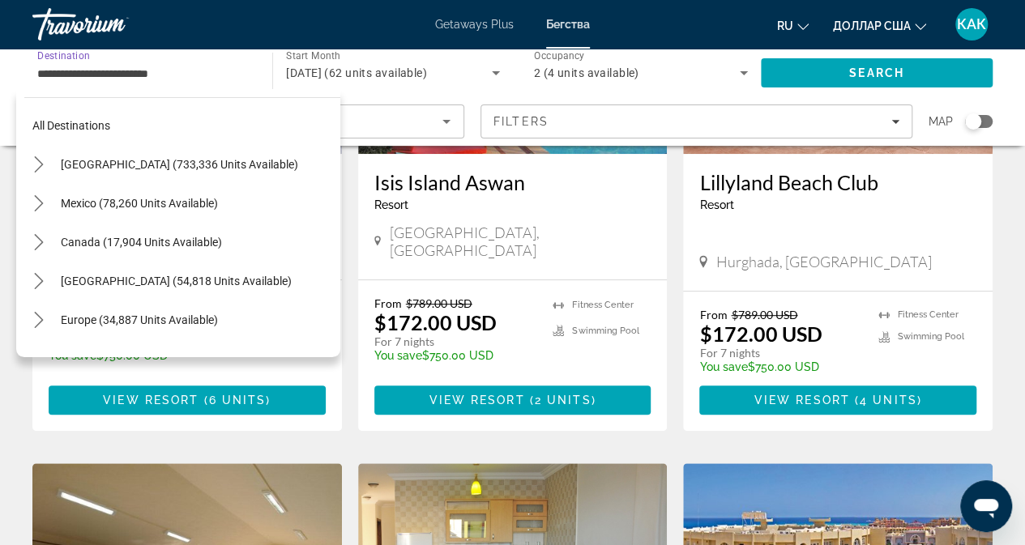
scroll to position [408, 0]
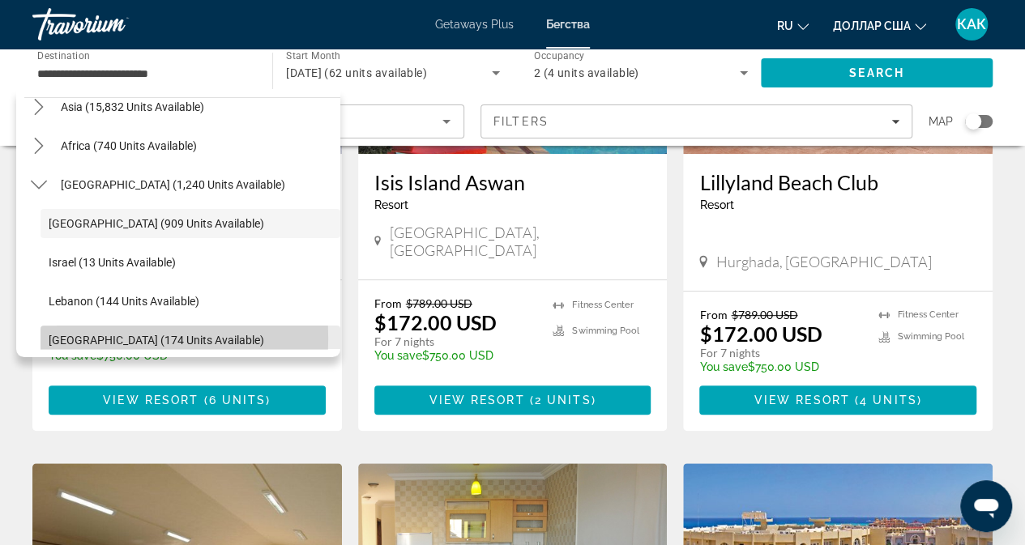
click at [89, 338] on span "[GEOGRAPHIC_DATA] (174 units available)" at bounding box center [157, 340] width 216 height 13
type input "**********"
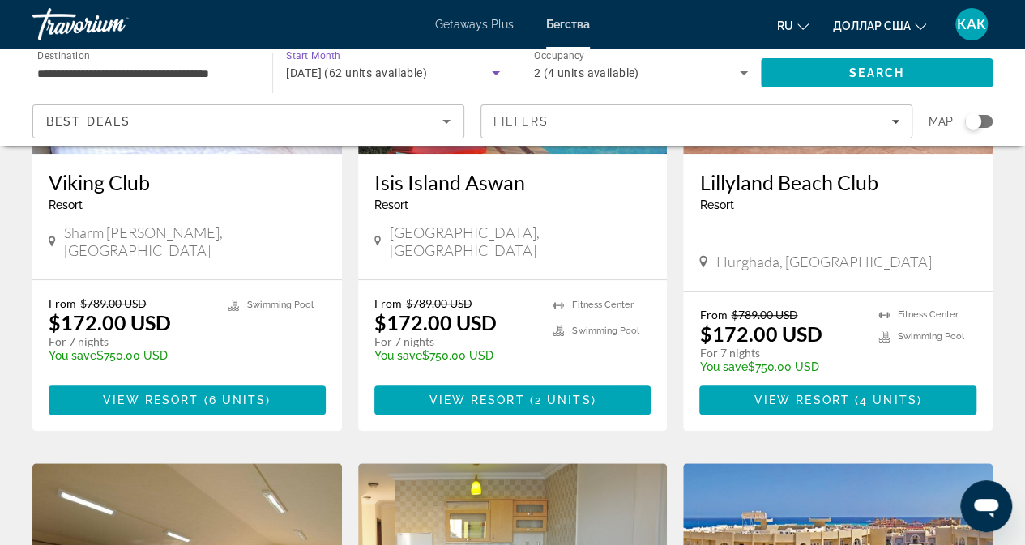
click at [454, 64] on div "[DATE] (62 units available)" at bounding box center [388, 72] width 205 height 19
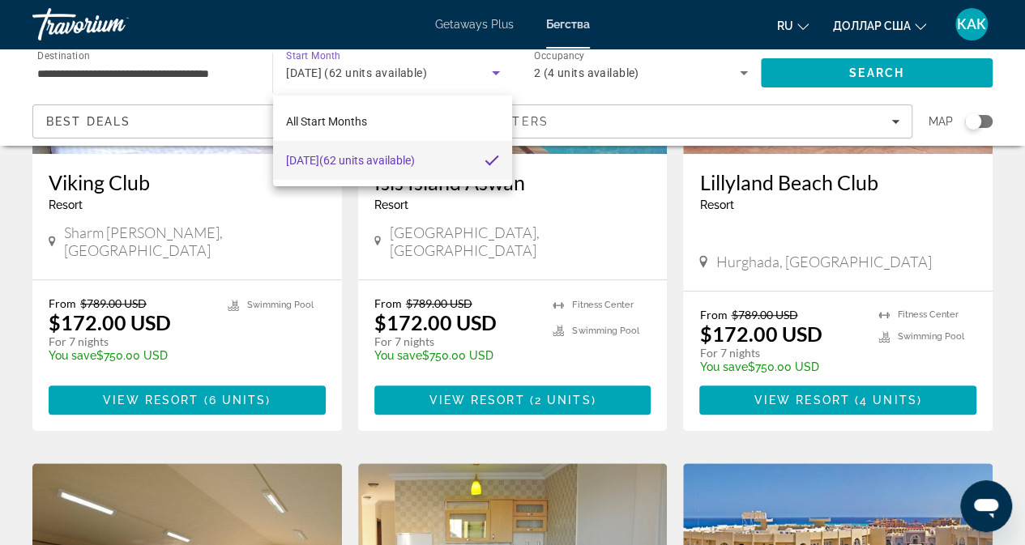
click at [483, 160] on mat-option "[DATE] (62 units available)" at bounding box center [393, 160] width 240 height 39
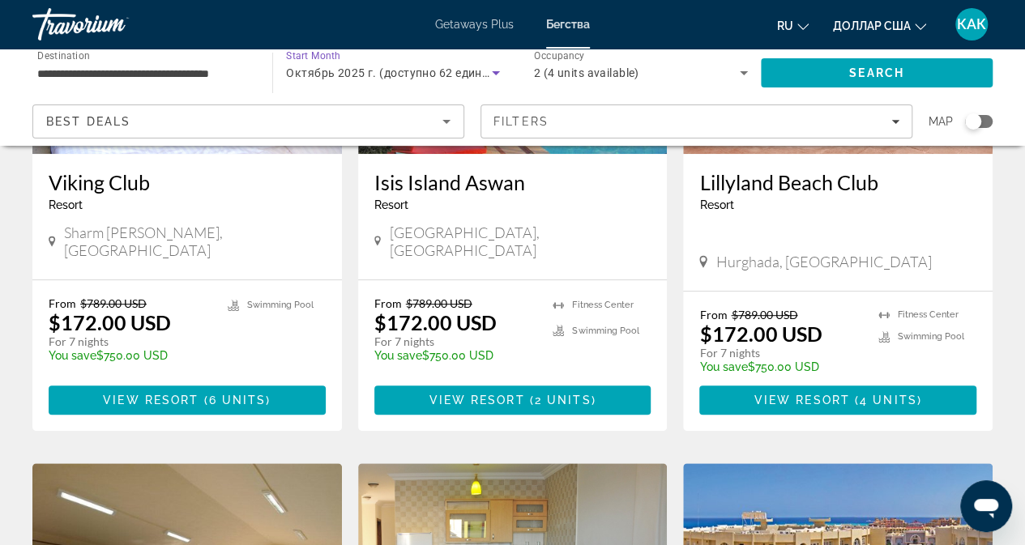
click at [344, 67] on span "Октябрь 2025 г. (доступно 62 единицы)" at bounding box center [397, 72] width 223 height 13
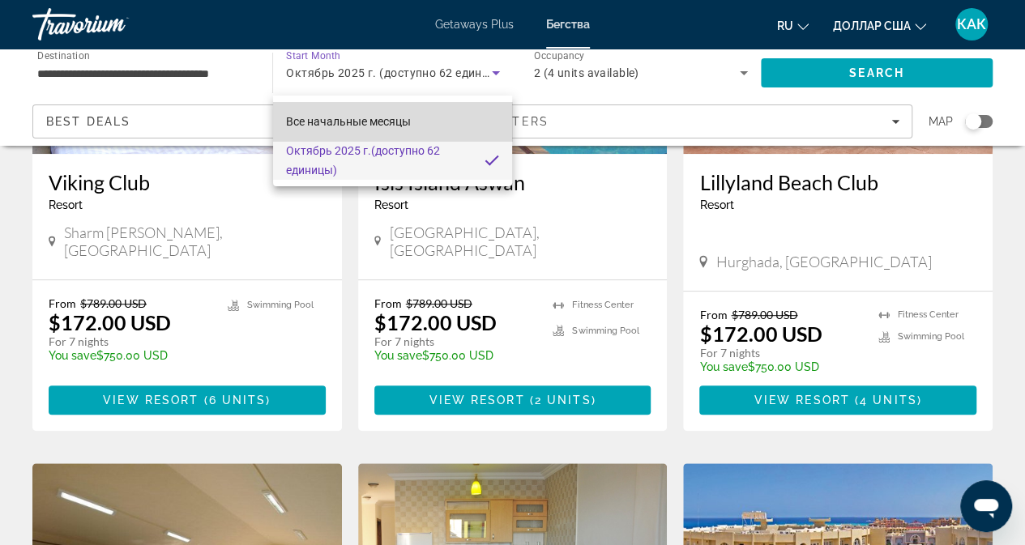
click at [347, 126] on font "Все начальные месяцы" at bounding box center [348, 121] width 125 height 13
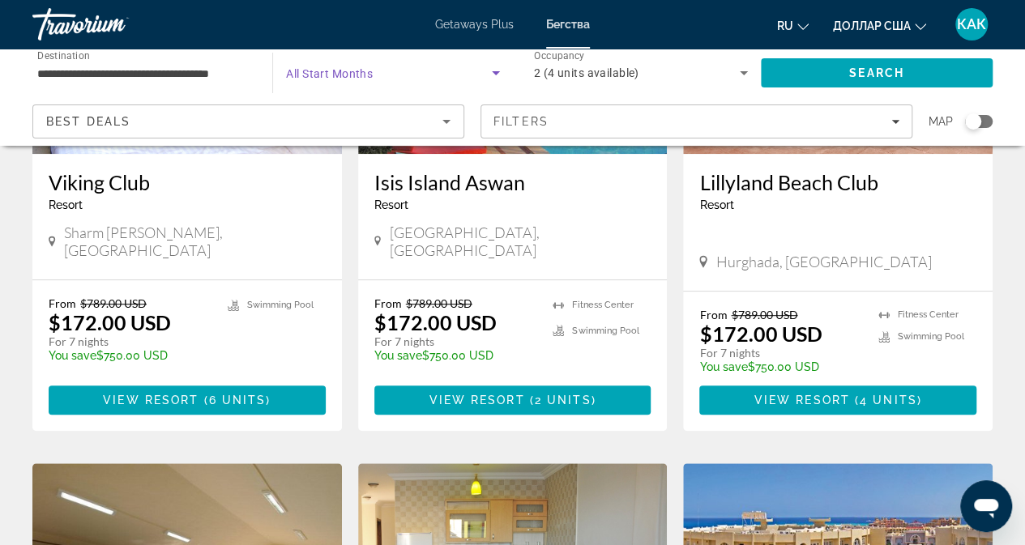
click at [366, 80] on span "Search widget" at bounding box center [388, 72] width 205 height 19
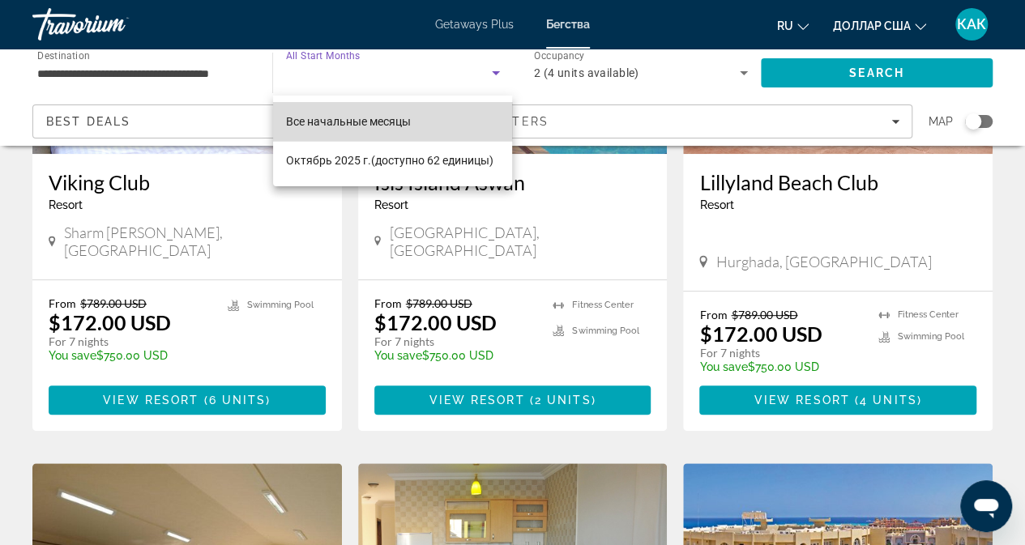
click at [360, 121] on font "Все начальные месяцы" at bounding box center [348, 121] width 125 height 13
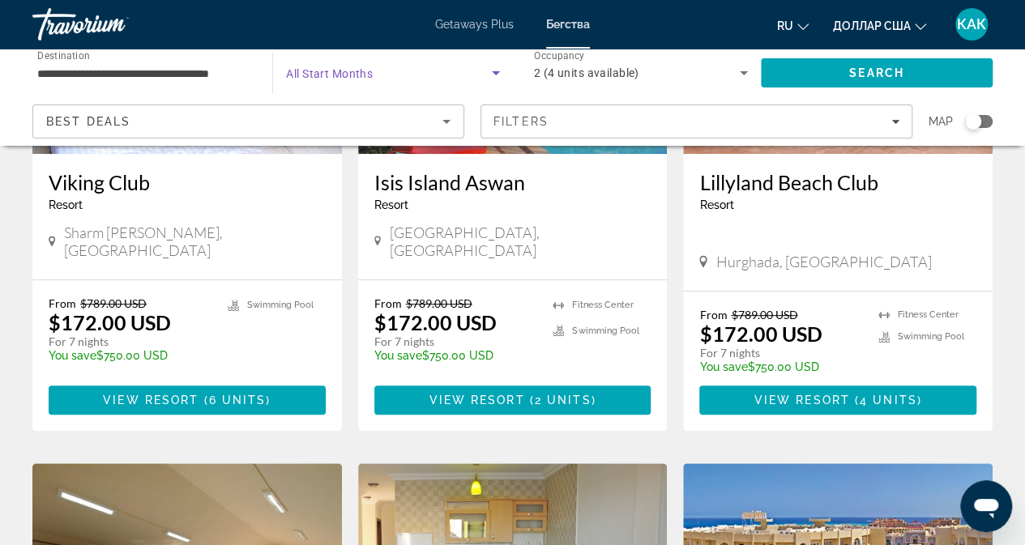
click at [384, 74] on span "Search widget" at bounding box center [388, 72] width 205 height 19
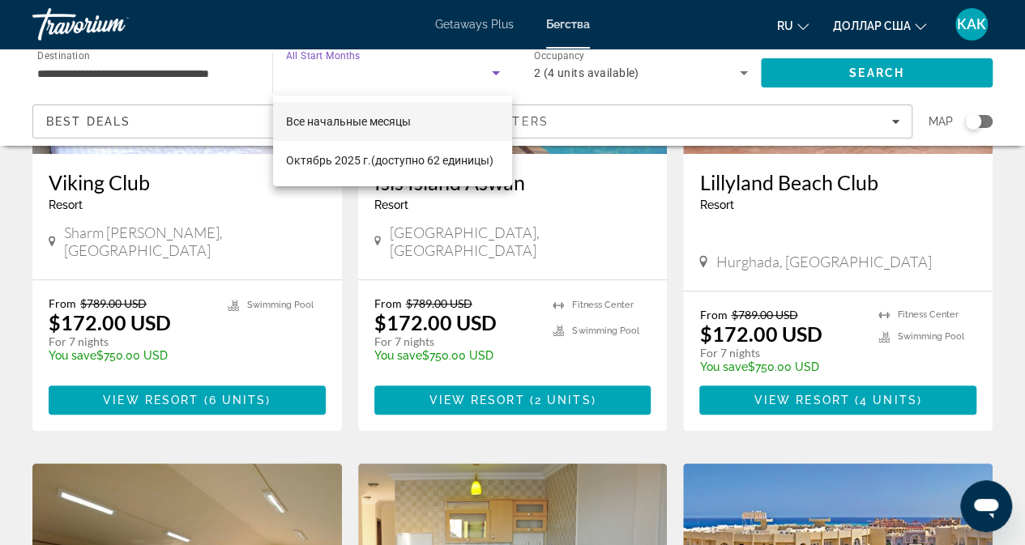
click at [842, 79] on div at bounding box center [512, 272] width 1025 height 545
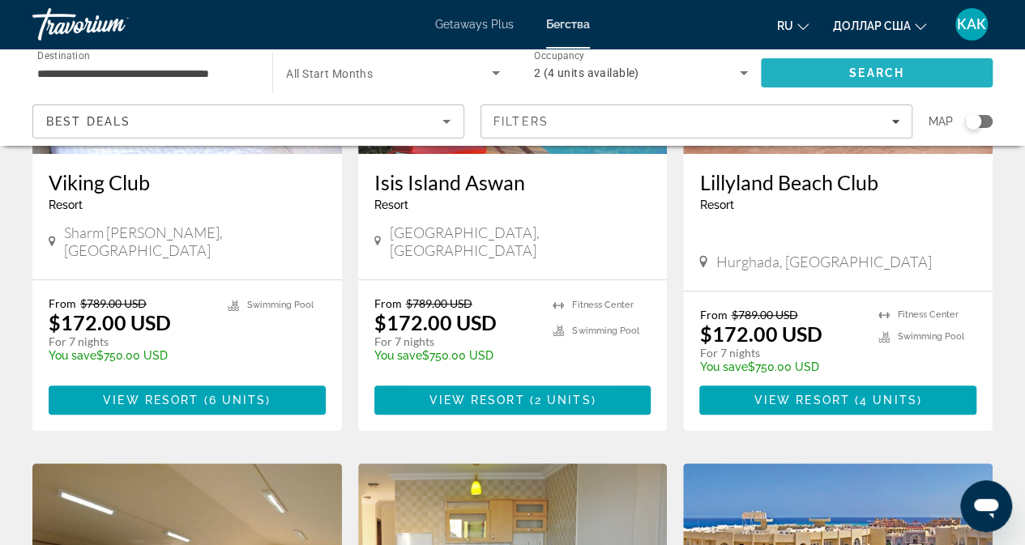
click at [836, 81] on span "Search" at bounding box center [877, 72] width 232 height 39
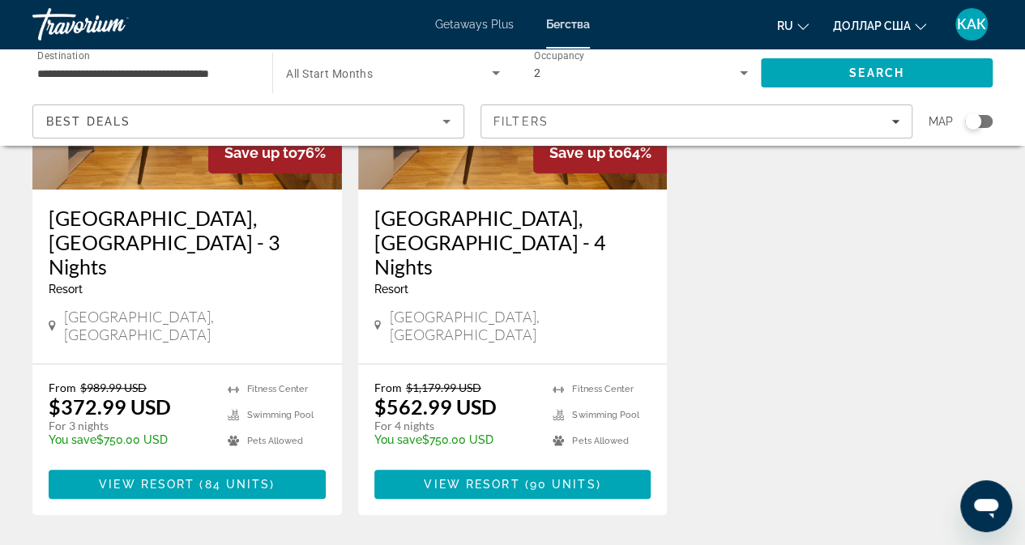
scroll to position [243, 0]
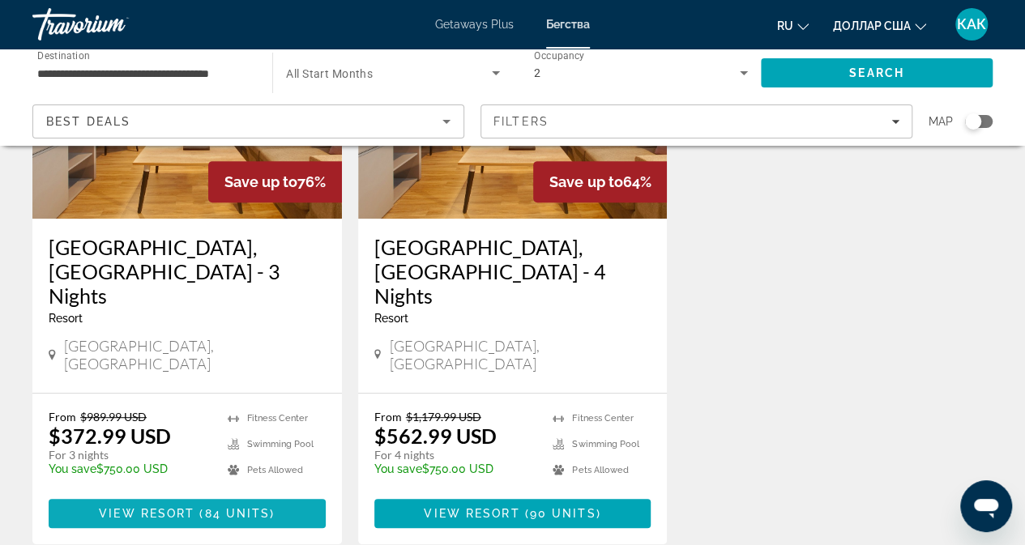
click at [185, 507] on span "View Resort" at bounding box center [147, 513] width 96 height 13
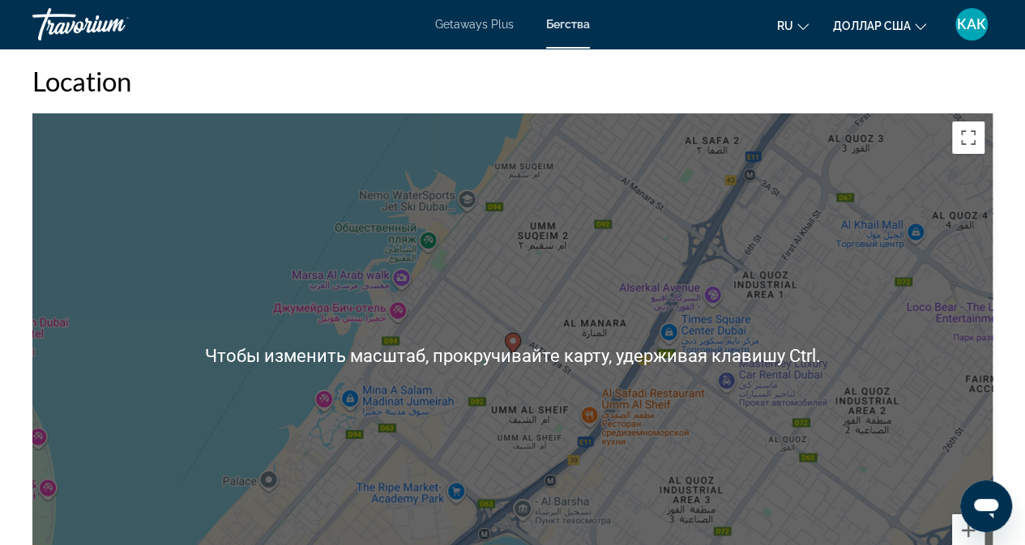
scroll to position [2550, 0]
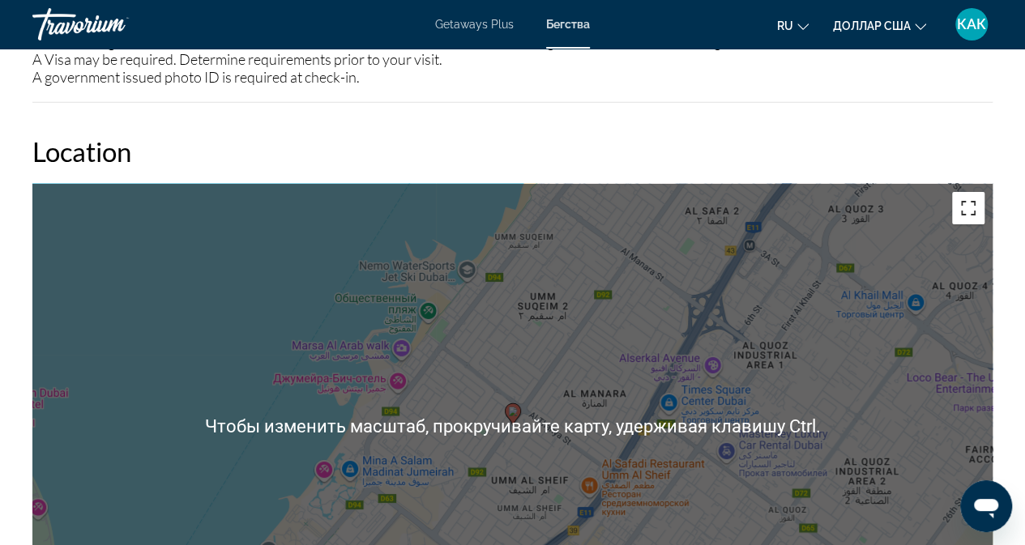
click at [964, 192] on button "Включить полноэкранный режим" at bounding box center [968, 208] width 32 height 32
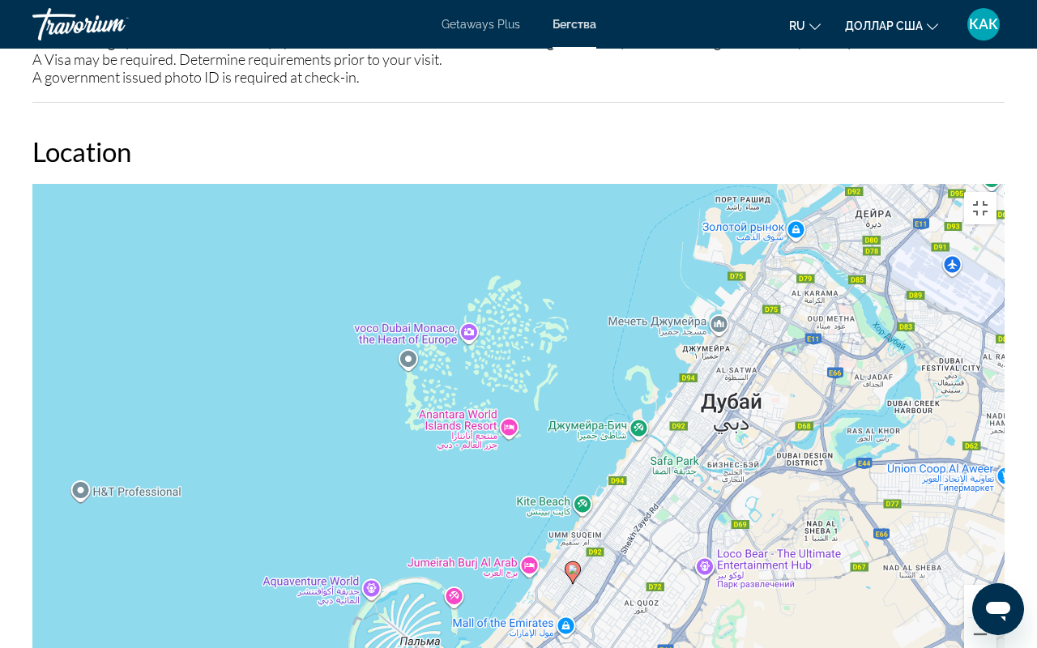
click at [574, 545] on image "Основное содержание" at bounding box center [573, 570] width 10 height 10
click at [997, 192] on button "Включить полноэкранный режим" at bounding box center [980, 208] width 32 height 32
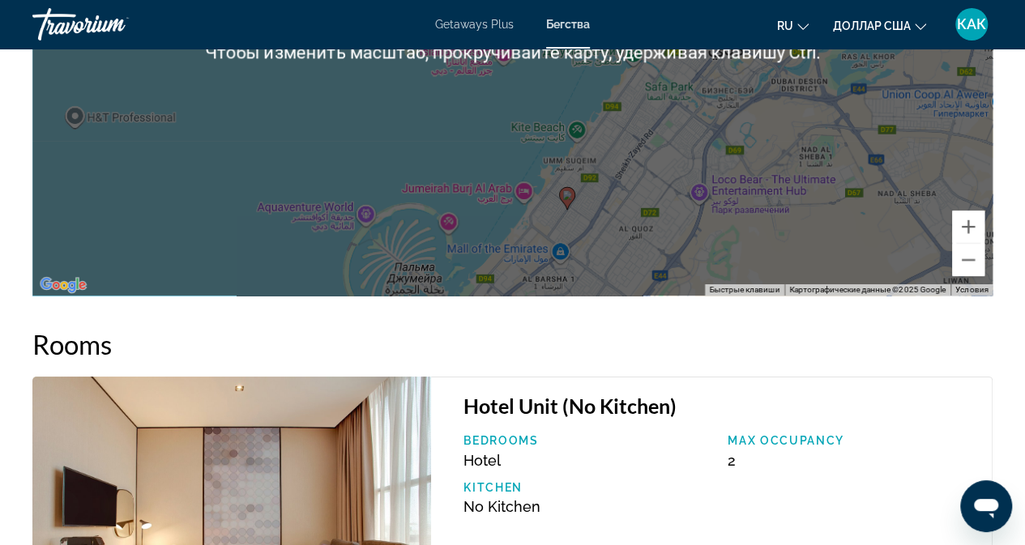
scroll to position [2955, 0]
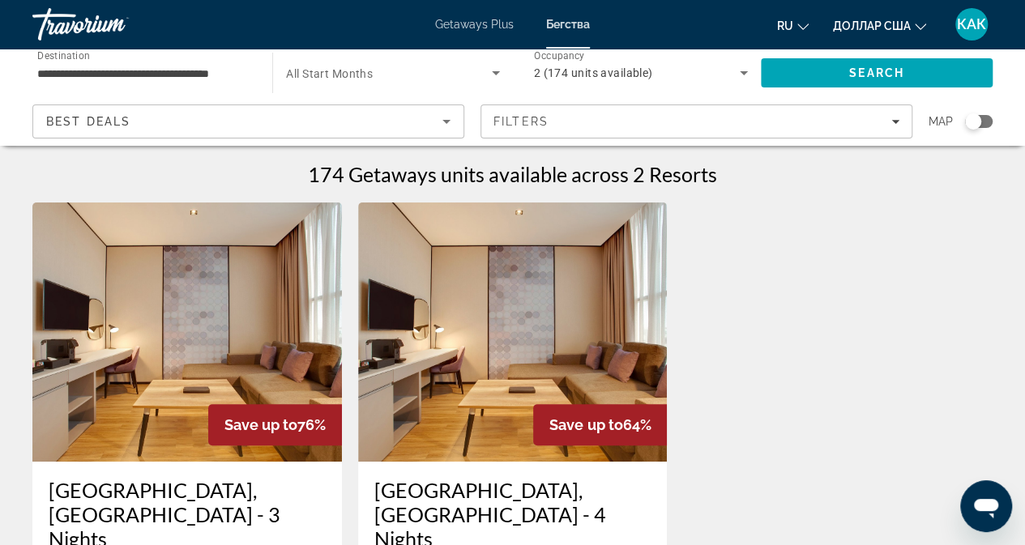
scroll to position [162, 0]
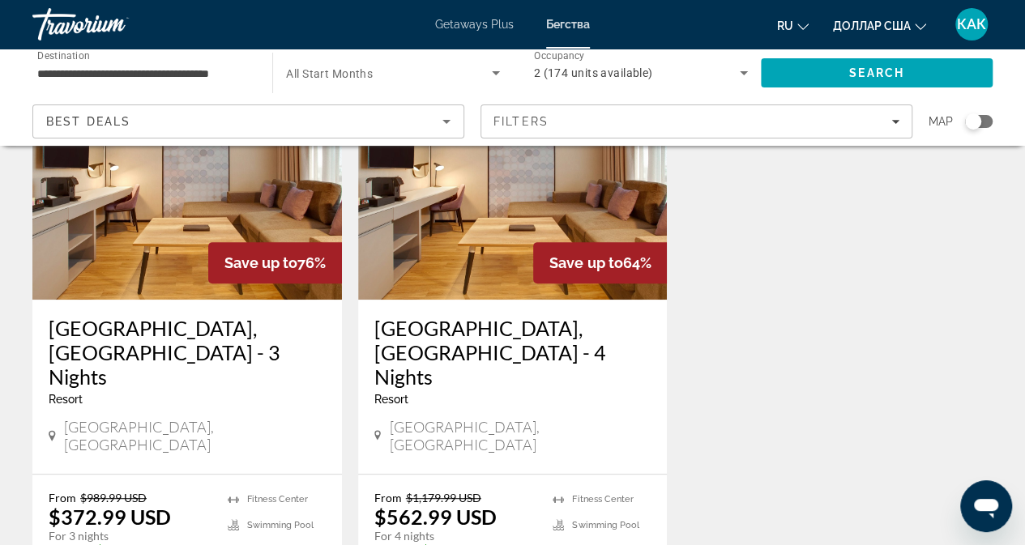
click at [511, 213] on img "Основное содержание" at bounding box center [513, 170] width 310 height 259
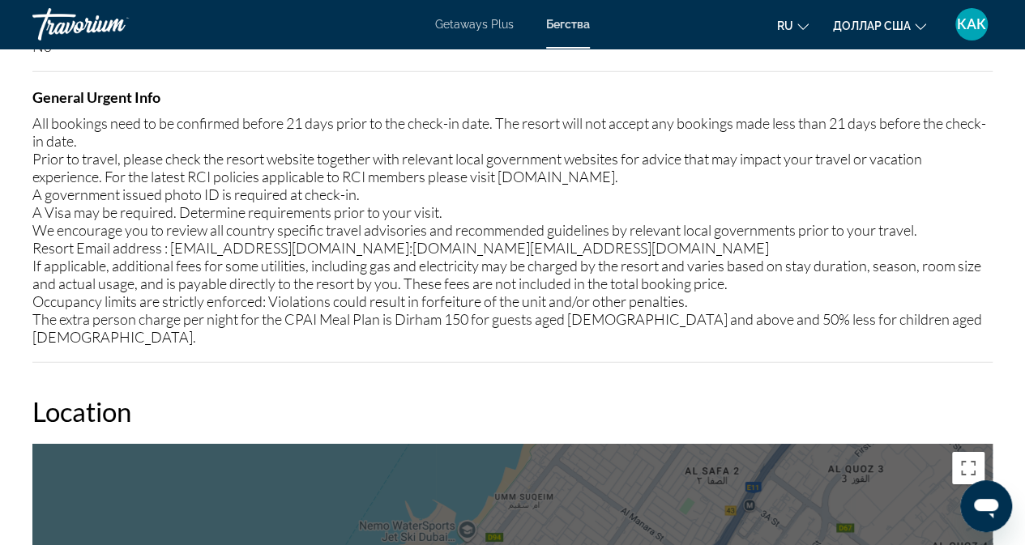
scroll to position [2107, 0]
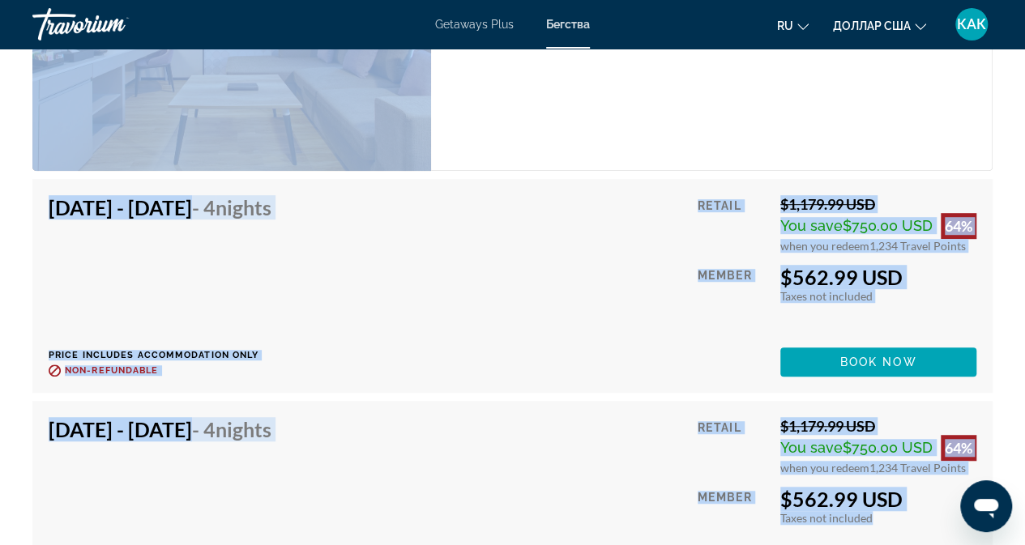
drag, startPoint x: 29, startPoint y: 289, endPoint x: 707, endPoint y: 476, distance: 702.9
